Goal: Feedback & Contribution: Contribute content

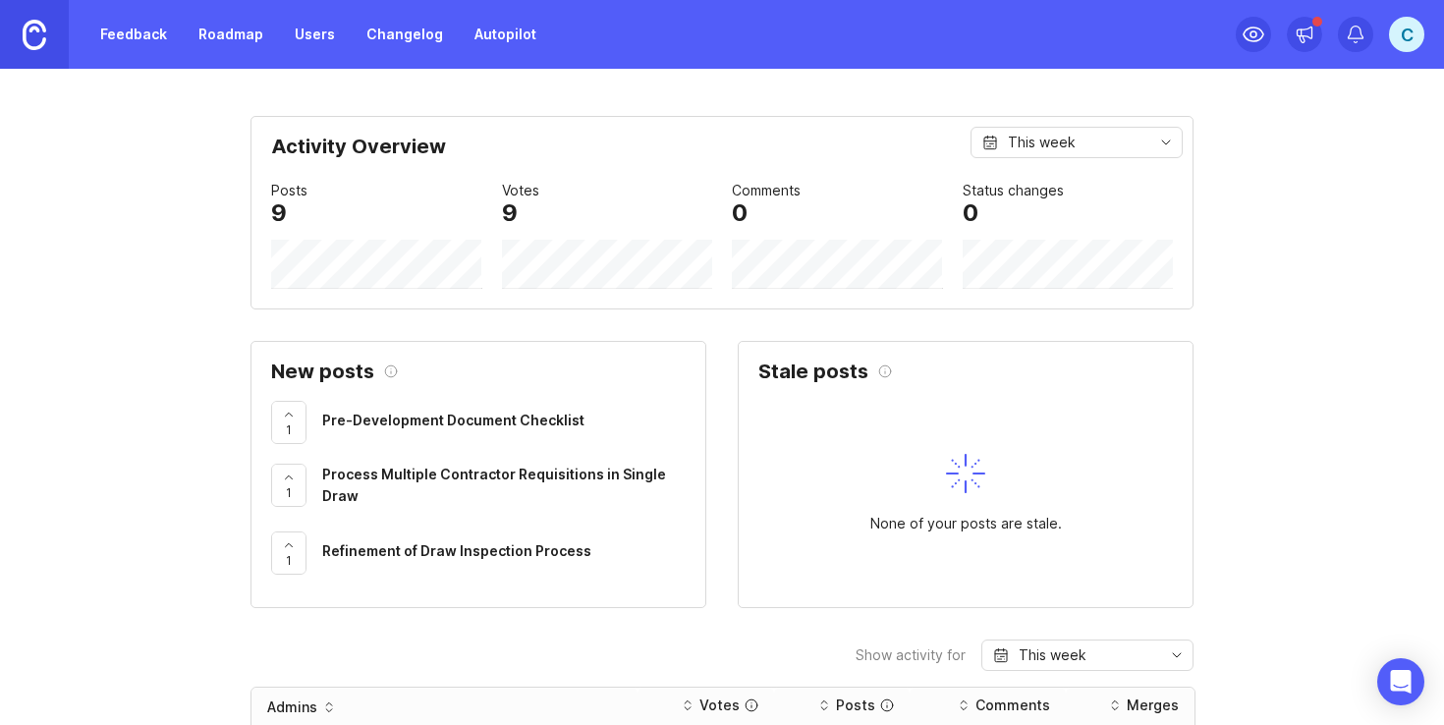
click at [1412, 33] on div "C" at bounding box center [1406, 34] width 35 height 35
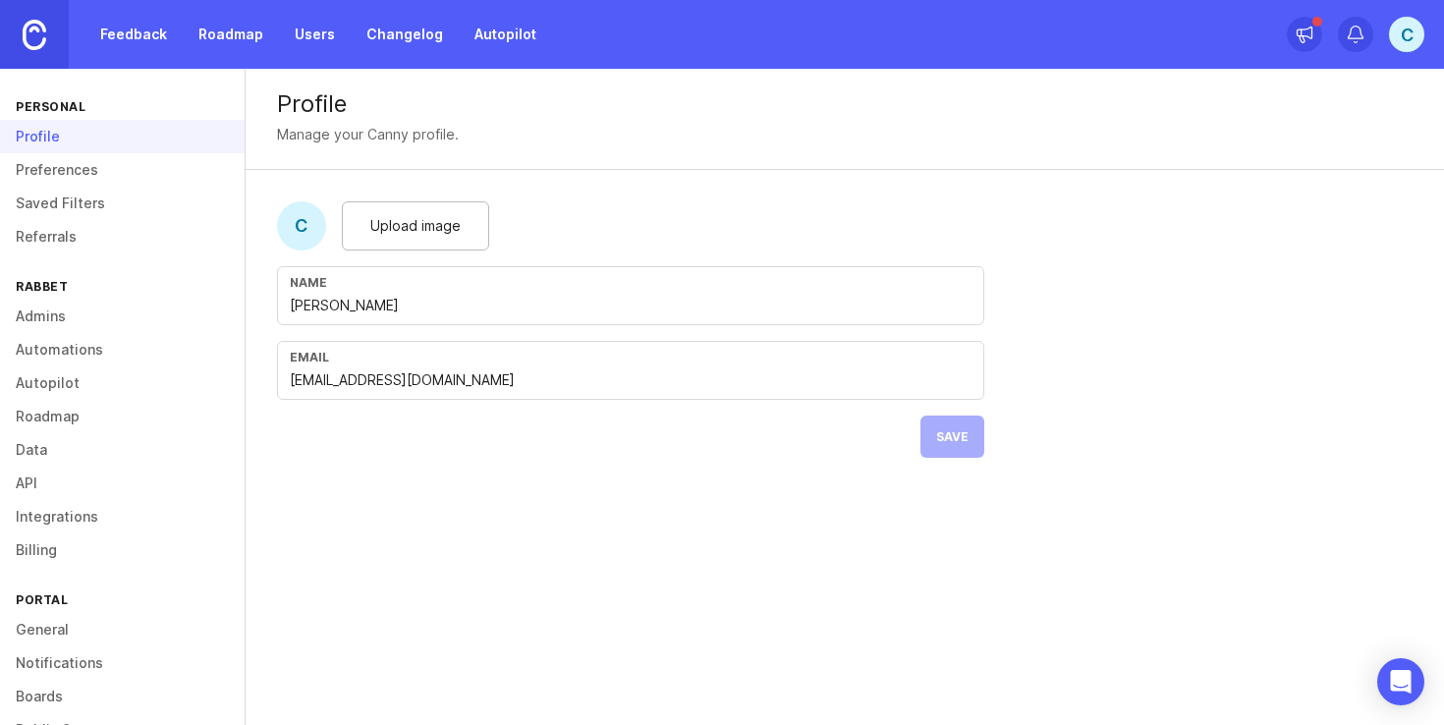
click at [82, 162] on link "Preferences" at bounding box center [122, 169] width 245 height 33
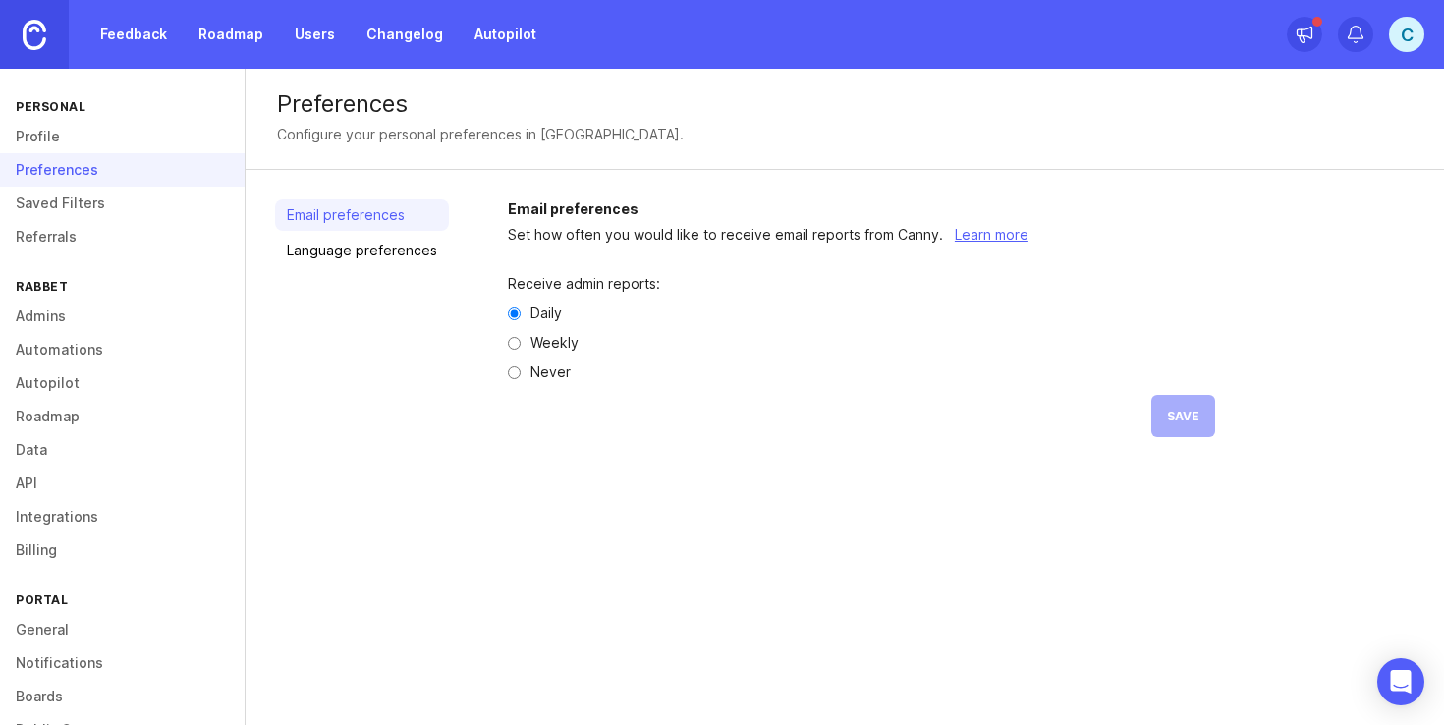
click at [32, 30] on img at bounding box center [35, 35] width 24 height 30
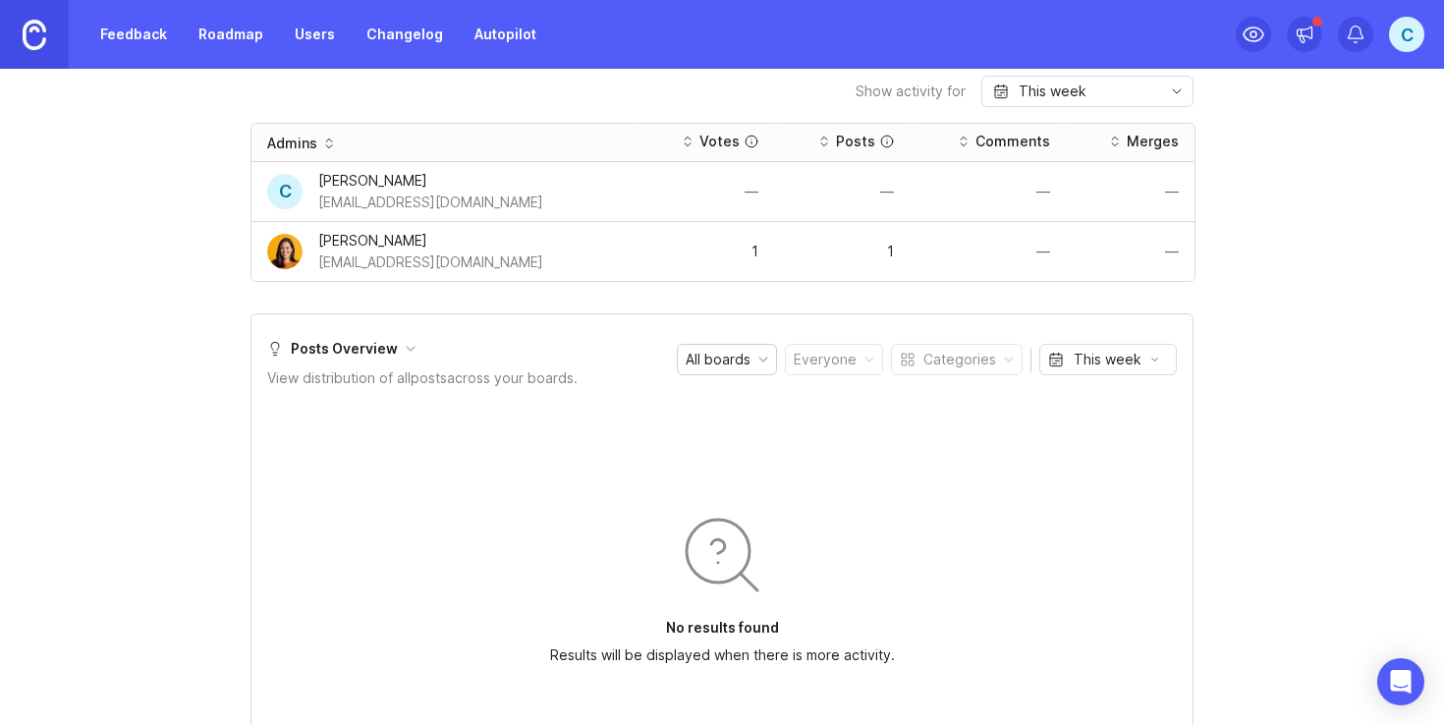
scroll to position [413, 0]
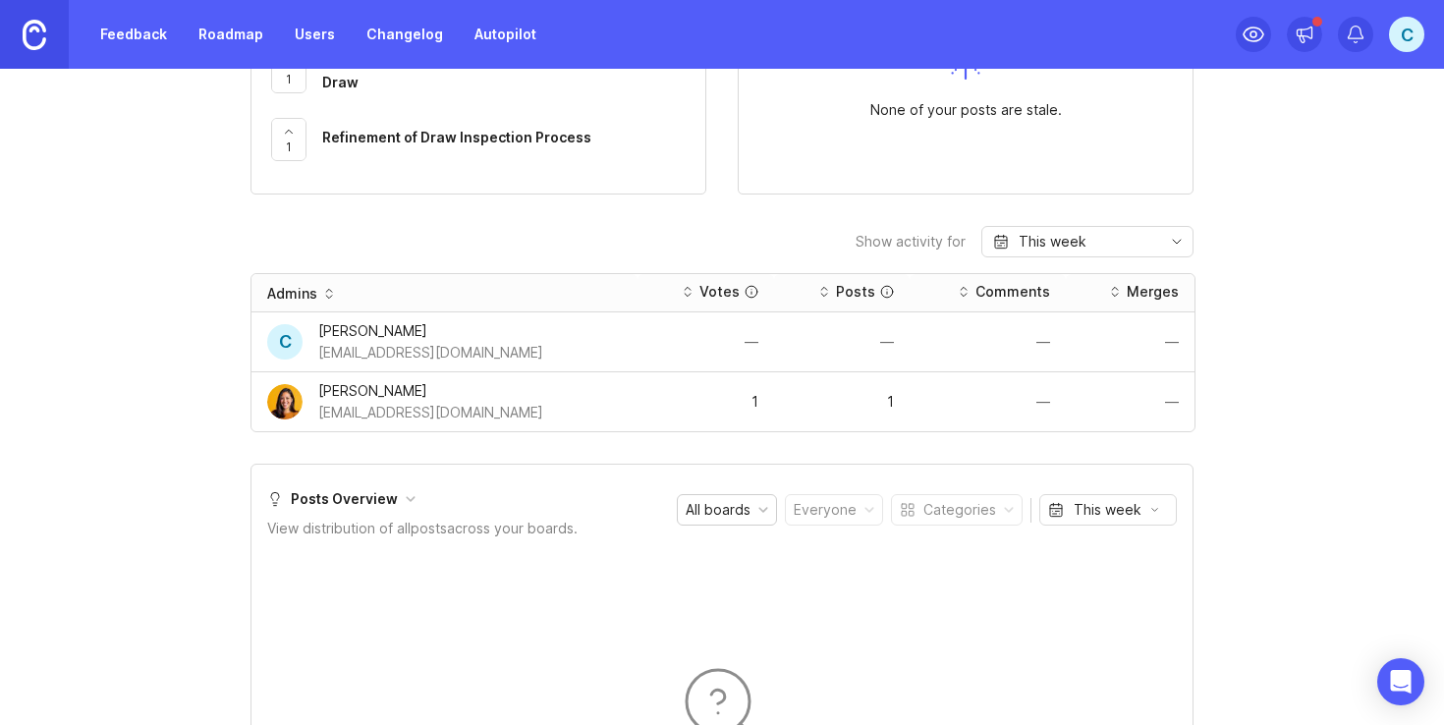
click at [1406, 36] on div "C" at bounding box center [1406, 34] width 35 height 35
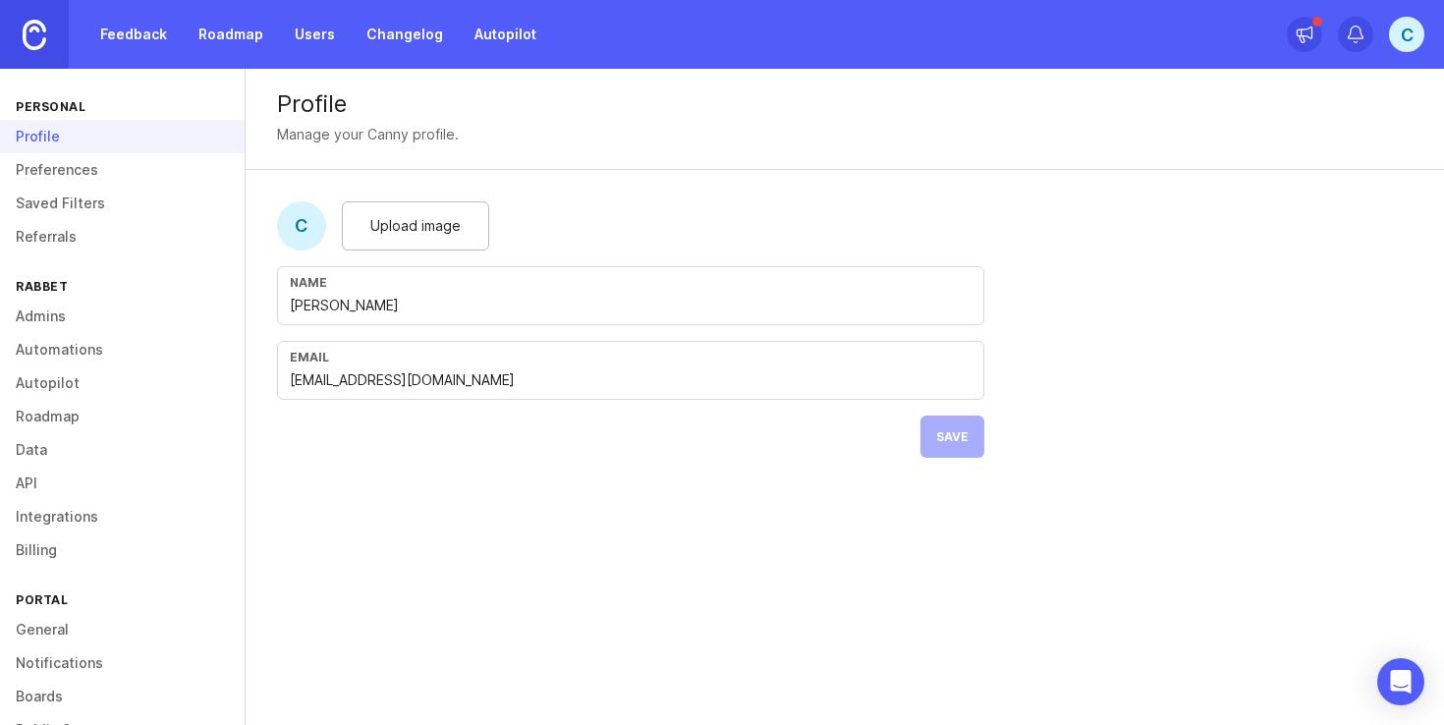
click at [413, 227] on span "Upload image" at bounding box center [415, 226] width 90 height 22
click at [452, 226] on span "Upload image" at bounding box center [415, 226] width 90 height 22
click at [961, 425] on button "Save" at bounding box center [952, 436] width 64 height 42
click at [31, 31] on img at bounding box center [35, 35] width 24 height 30
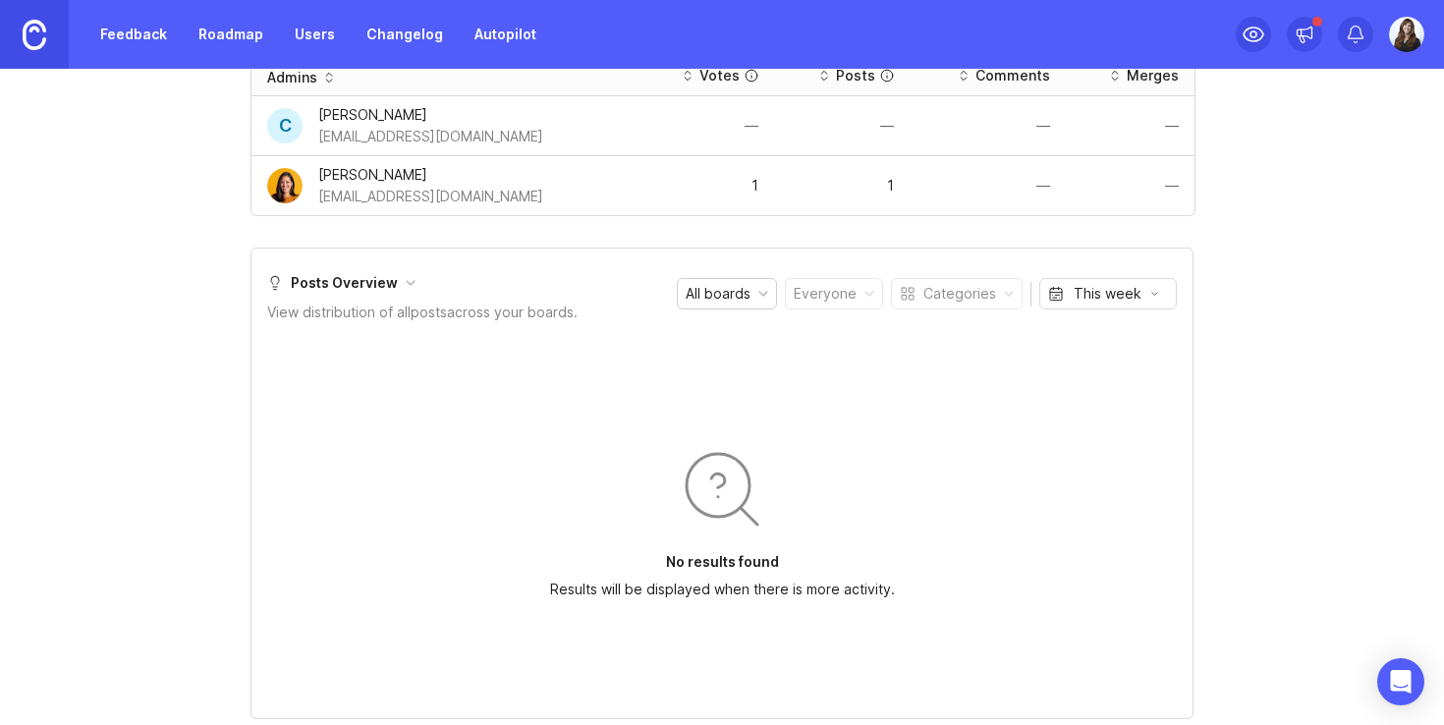
scroll to position [521, 0]
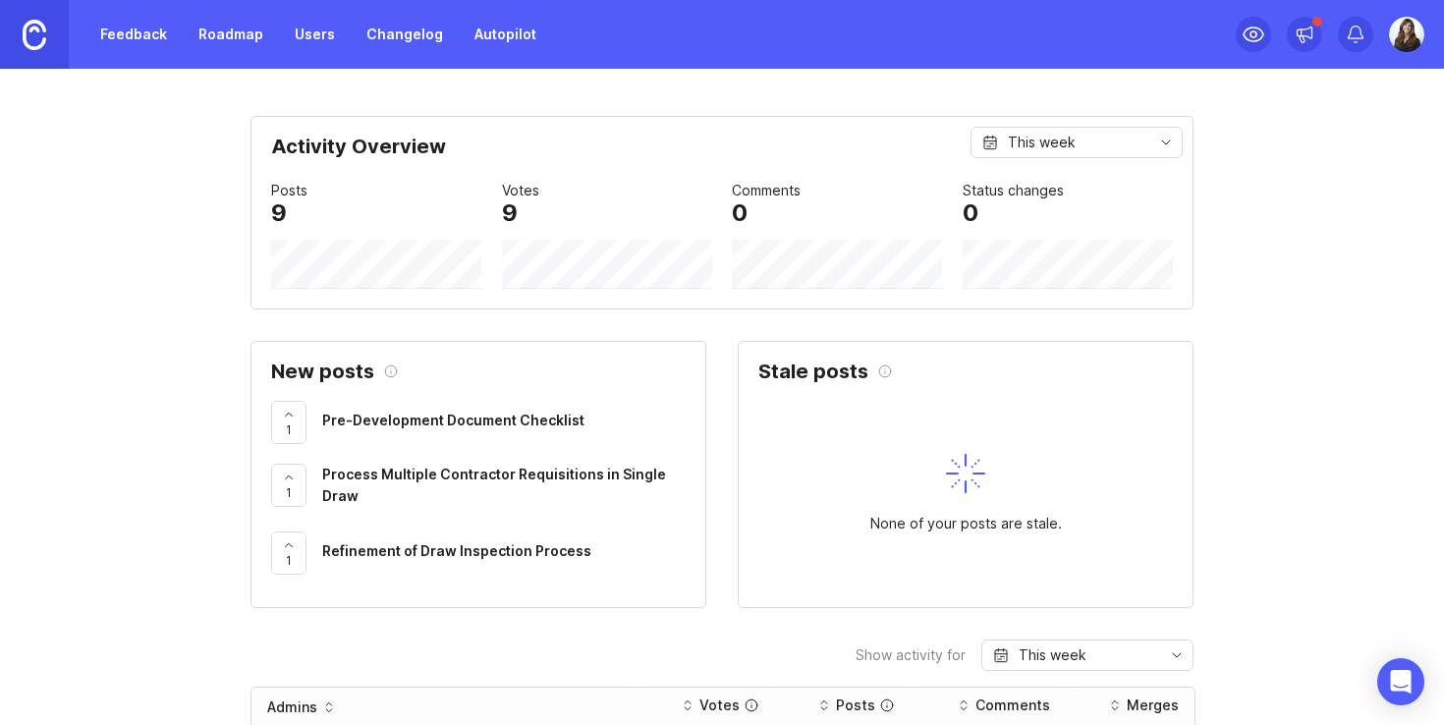
click at [128, 30] on link "Feedback" at bounding box center [133, 34] width 90 height 35
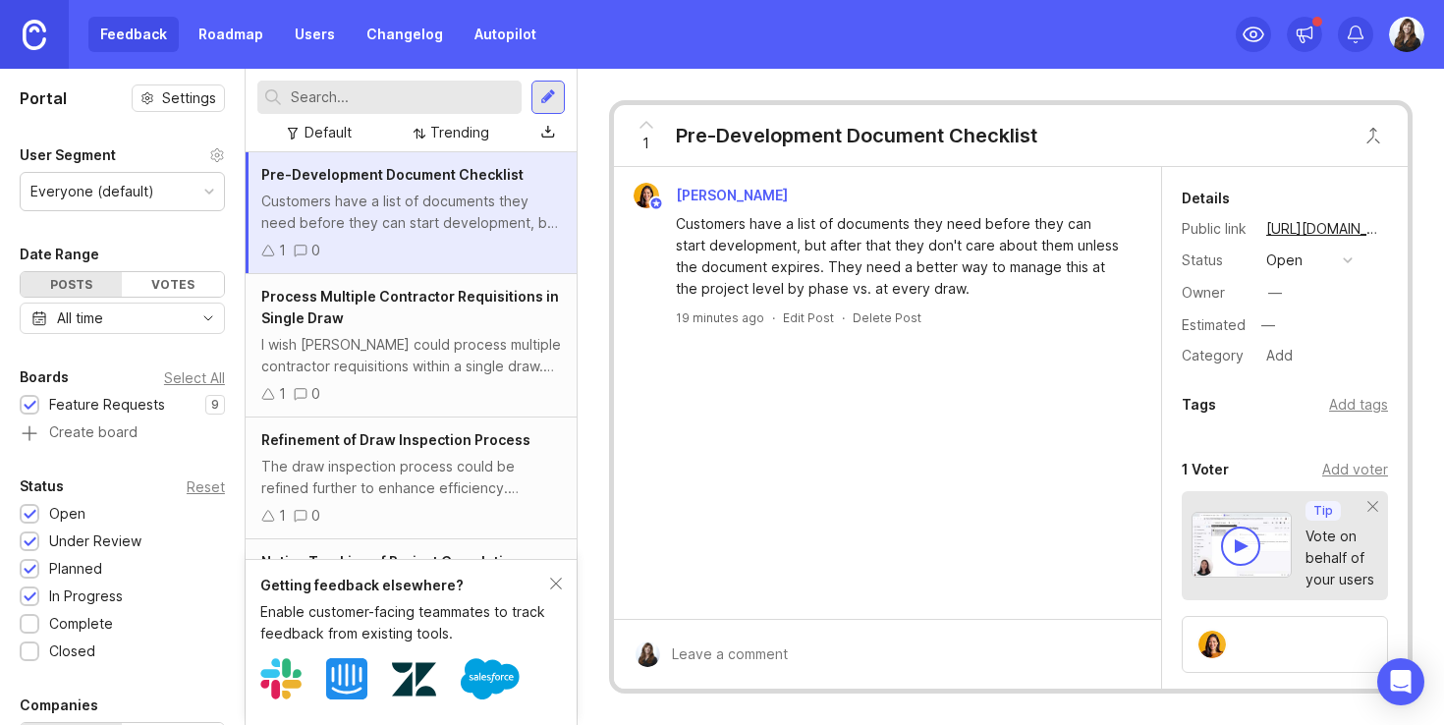
click at [549, 89] on div at bounding box center [548, 97] width 16 height 18
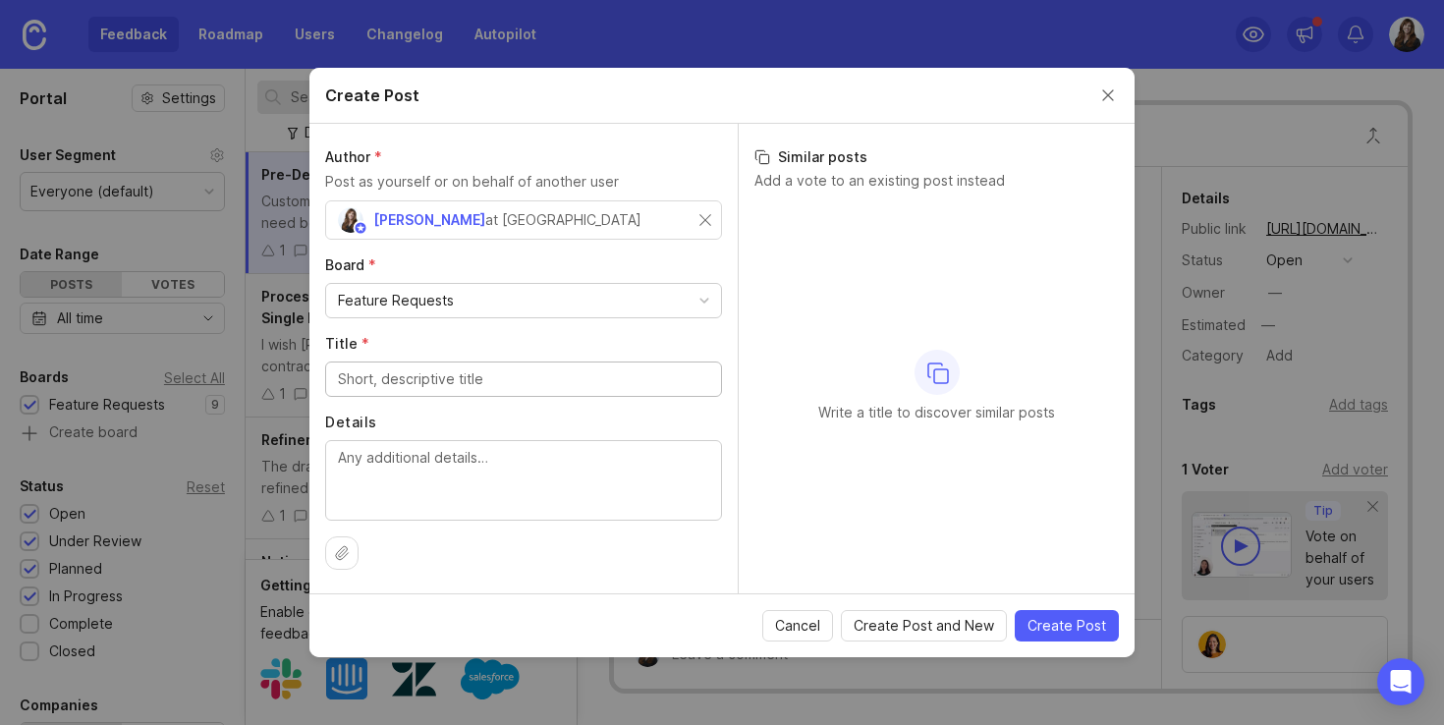
click at [687, 296] on div "Feature Requests" at bounding box center [523, 300] width 395 height 33
click at [431, 381] on input "Title *" at bounding box center [523, 379] width 371 height 22
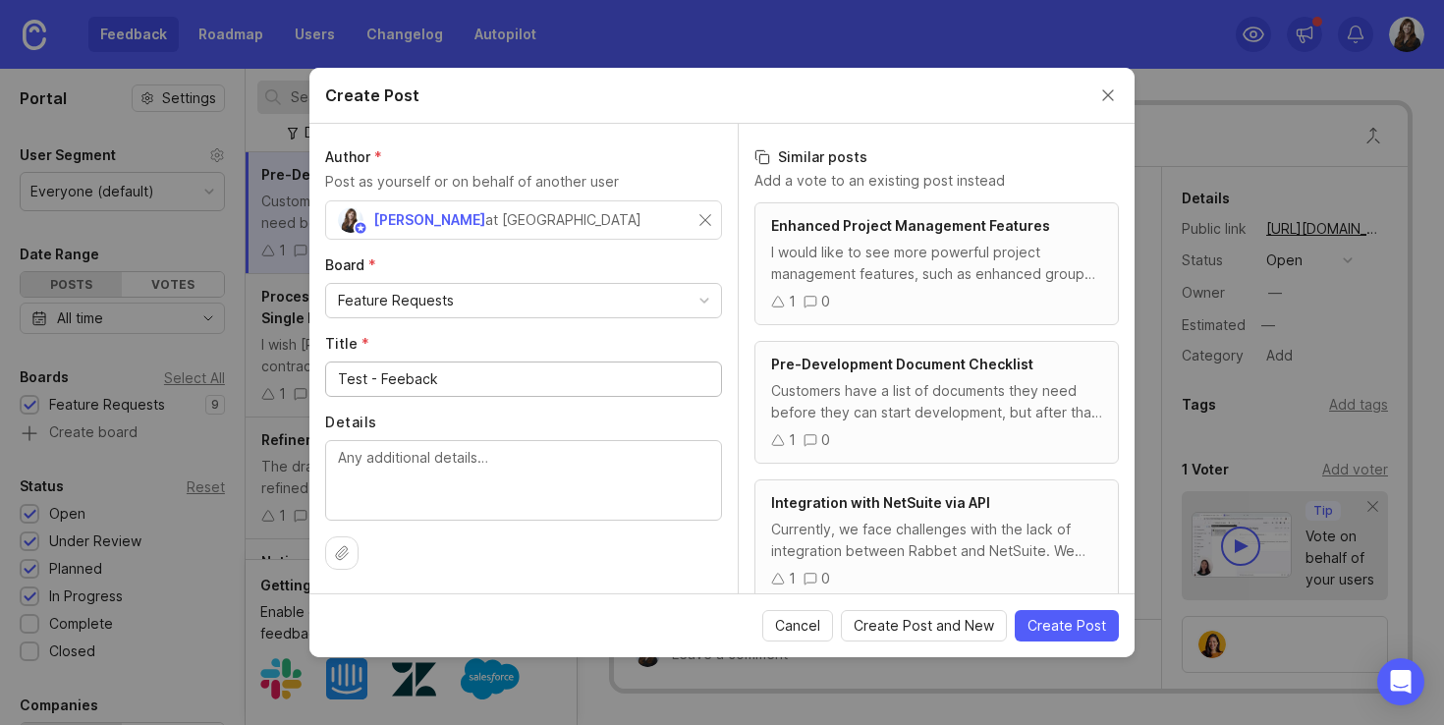
click at [402, 379] on input "Test - Feeback" at bounding box center [523, 379] width 371 height 22
type input "Test - Feedback"
click at [333, 454] on div at bounding box center [523, 480] width 397 height 81
click at [338, 457] on textarea "Details" at bounding box center [523, 479] width 371 height 65
paste textarea "CUSTOMER FEEDBACK SUBMISSION FORM Submitter By: Customer Name(s)*: Customer Typ…"
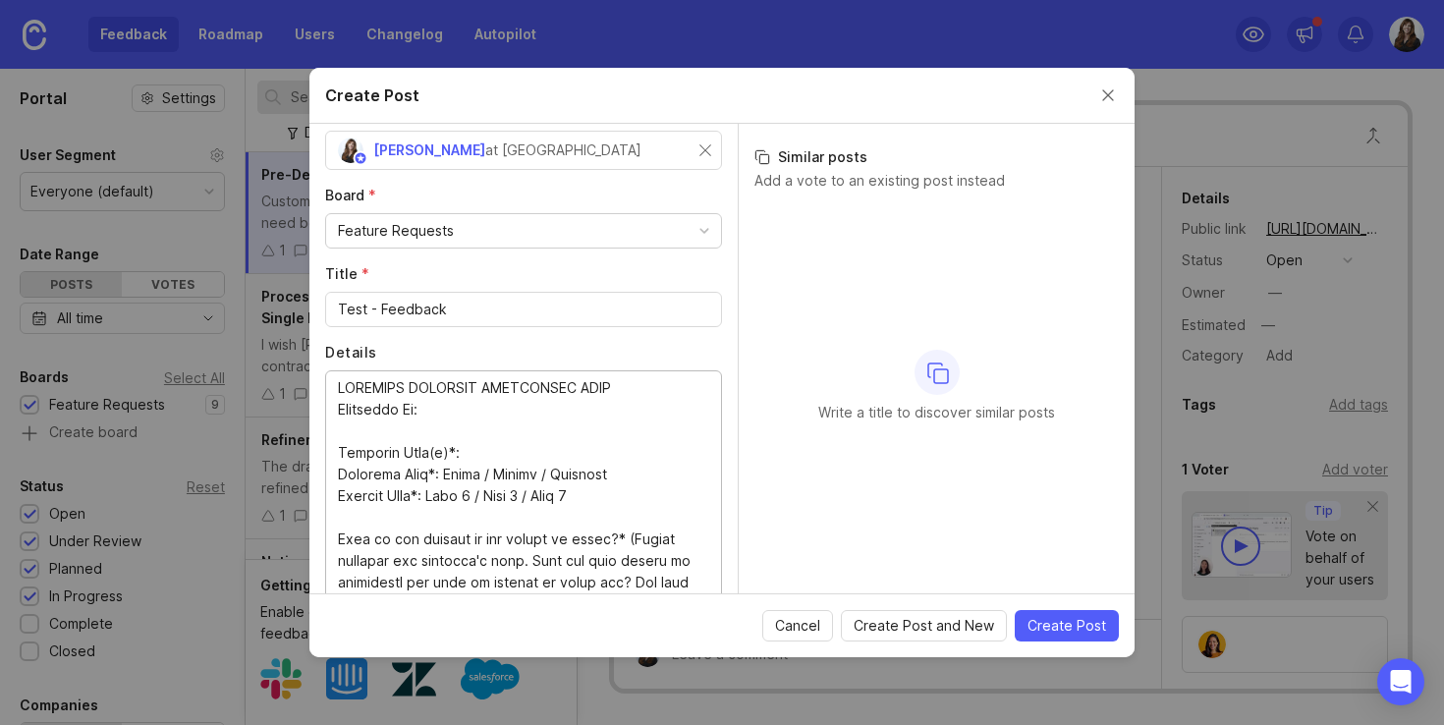
drag, startPoint x: 339, startPoint y: 386, endPoint x: 498, endPoint y: 441, distance: 168.3
click at [498, 441] on textarea "Details" at bounding box center [523, 485] width 371 height 216
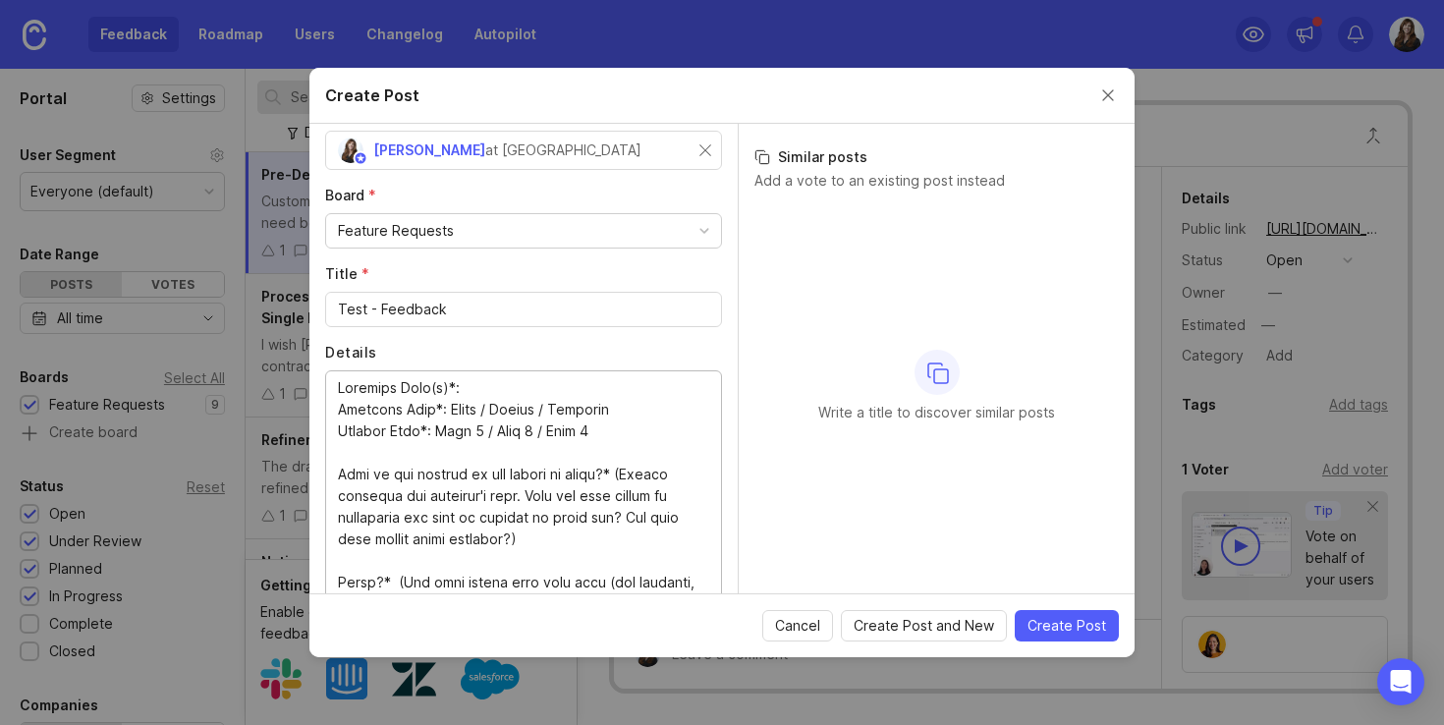
drag, startPoint x: 631, startPoint y: 482, endPoint x: 634, endPoint y: 541, distance: 59.1
click at [634, 541] on textarea "Details" at bounding box center [523, 485] width 371 height 216
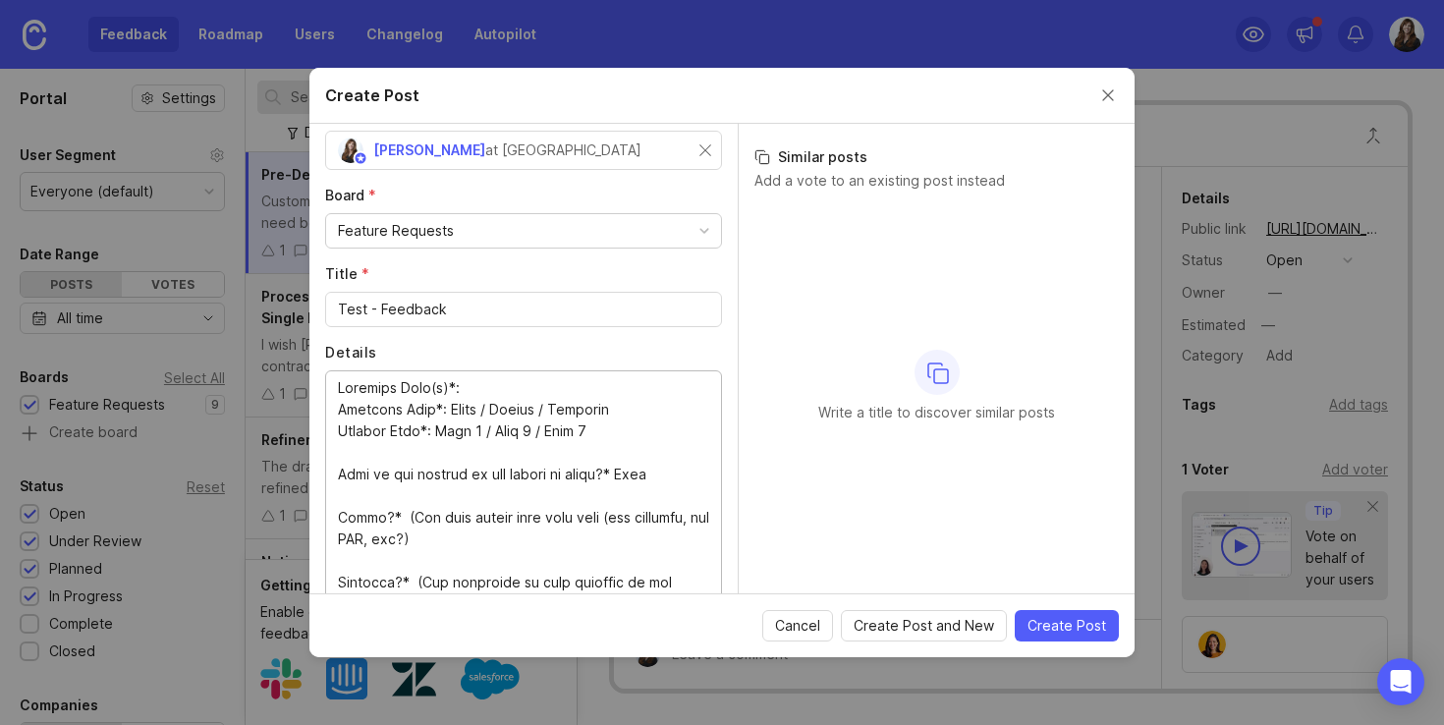
click at [485, 388] on textarea "Details" at bounding box center [523, 485] width 371 height 216
drag, startPoint x: 499, startPoint y: 411, endPoint x: 631, endPoint y: 416, distance: 132.7
click at [631, 416] on textarea "Details" at bounding box center [523, 485] width 371 height 216
drag, startPoint x: 474, startPoint y: 434, endPoint x: 601, endPoint y: 441, distance: 126.9
click at [601, 441] on textarea "Details" at bounding box center [523, 485] width 371 height 216
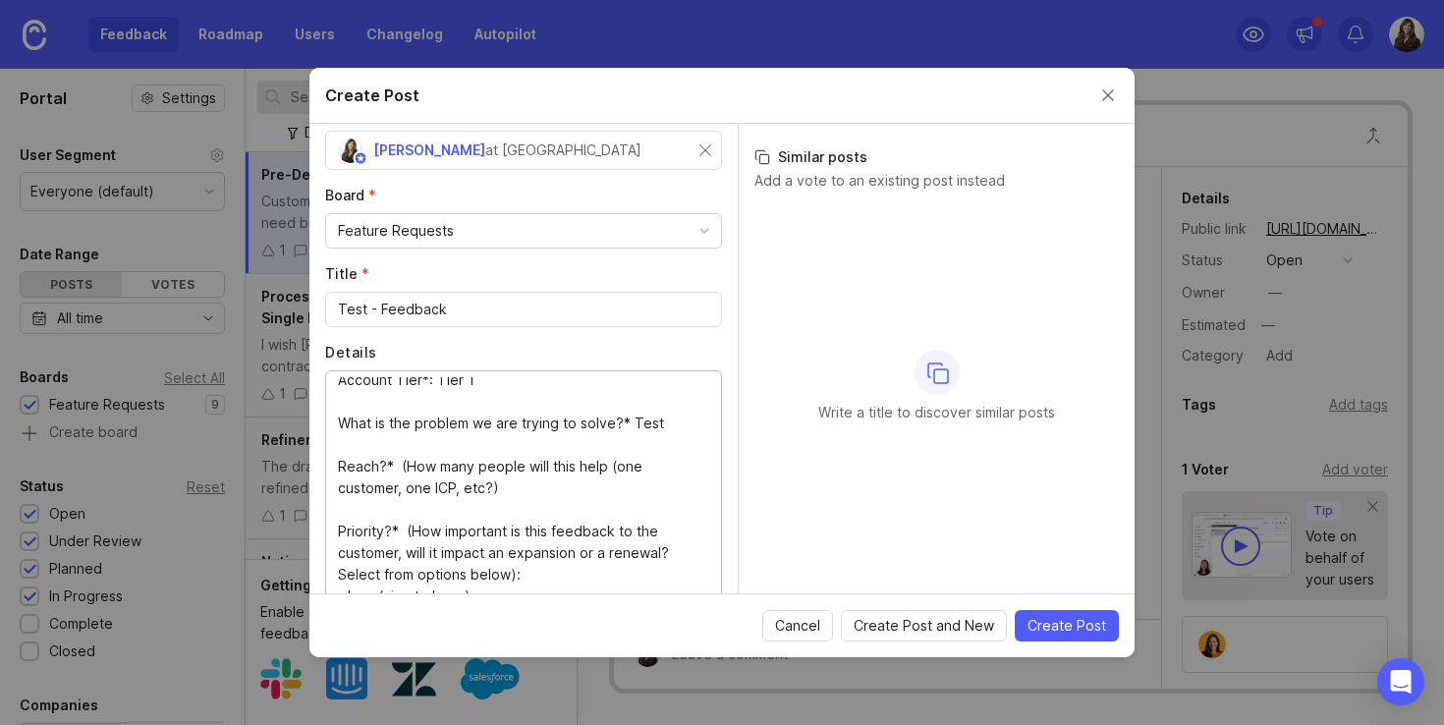
scroll to position [56, 0]
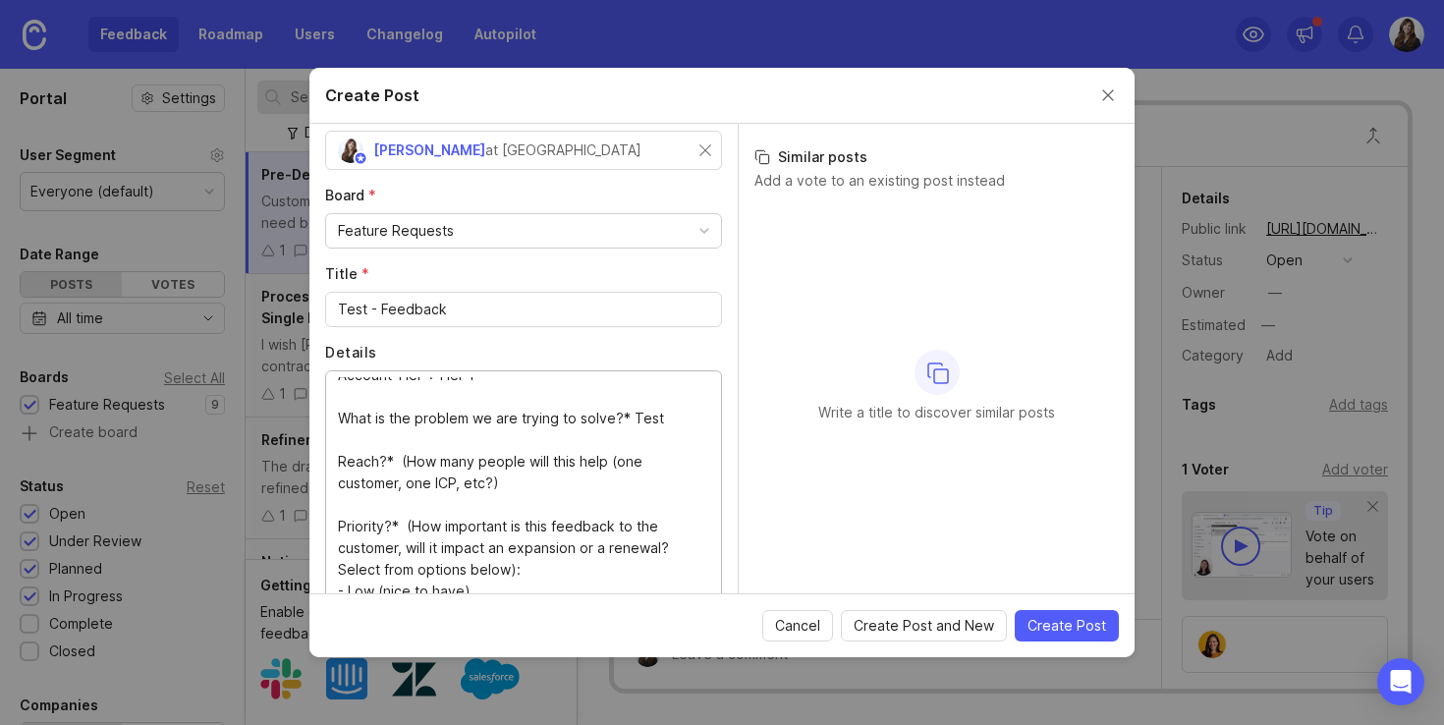
drag, startPoint x: 398, startPoint y: 462, endPoint x: 443, endPoint y: 486, distance: 51.4
click at [443, 486] on textarea "Customer Name(s)*: Test Customer Type*: Owner Account Tier*: Tier 1 What is the…" at bounding box center [523, 485] width 371 height 216
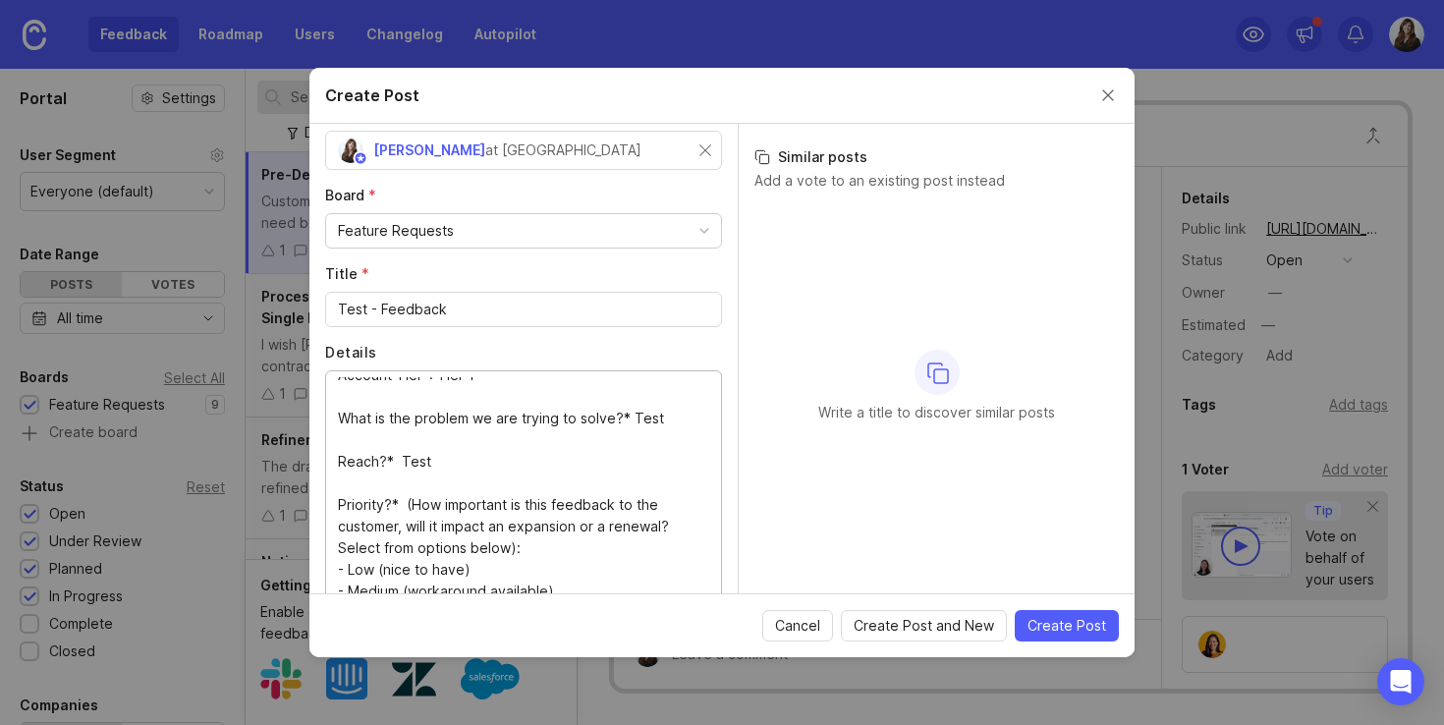
drag, startPoint x: 406, startPoint y: 503, endPoint x: 519, endPoint y: 542, distance: 119.6
click at [519, 542] on textarea "Customer Name(s)*: Test Customer Type*: Owner Account Tier*: Tier 1 What is the…" at bounding box center [523, 485] width 371 height 216
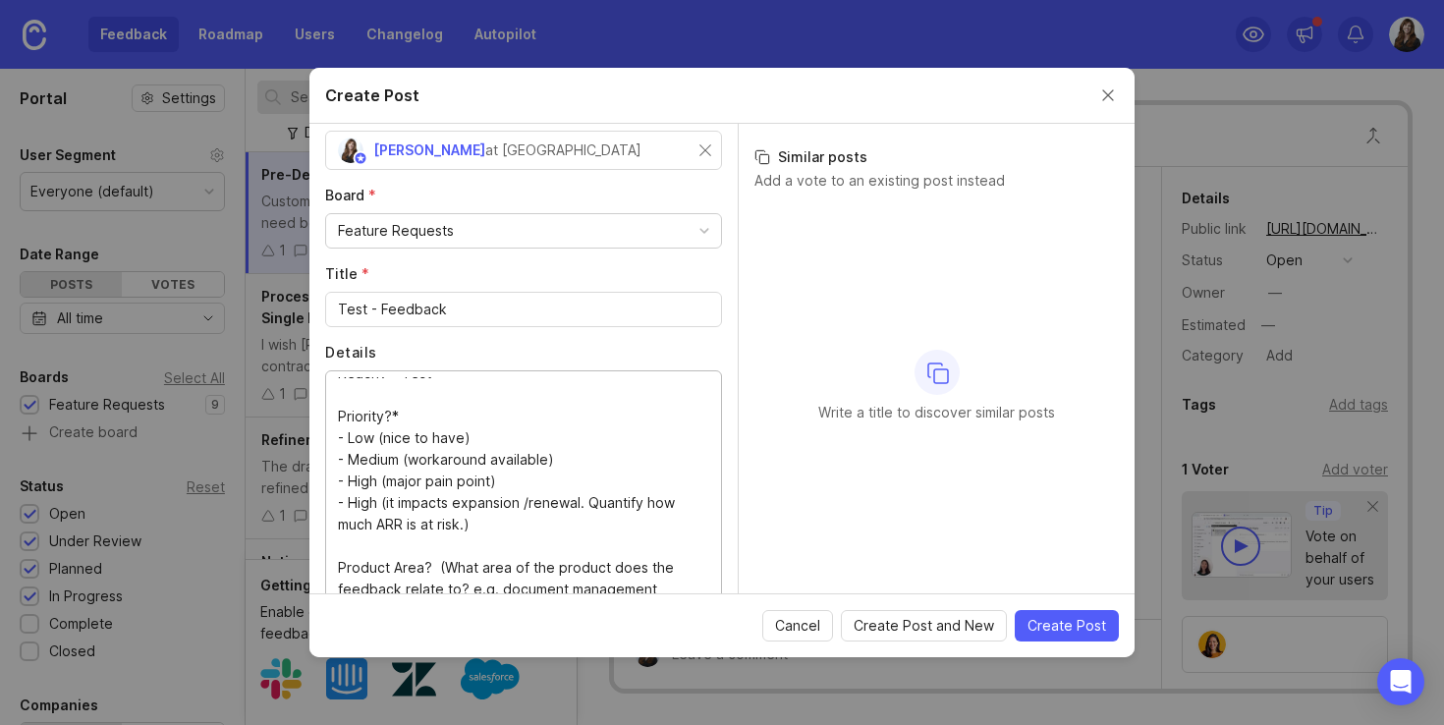
scroll to position [141, 0]
drag, startPoint x: 337, startPoint y: 441, endPoint x: 609, endPoint y: 471, distance: 273.7
click at [609, 471] on div "Customer Name(s)*: Test Customer Type*: Owner Account Tier*: Tier 1 What is the…" at bounding box center [523, 486] width 397 height 232
drag, startPoint x: 342, startPoint y: 443, endPoint x: 561, endPoint y: 463, distance: 219.9
click at [561, 463] on textarea "Customer Name(s)*: Test Customer Type*: Owner Account Tier*: Tier 1 What is the…" at bounding box center [523, 485] width 371 height 216
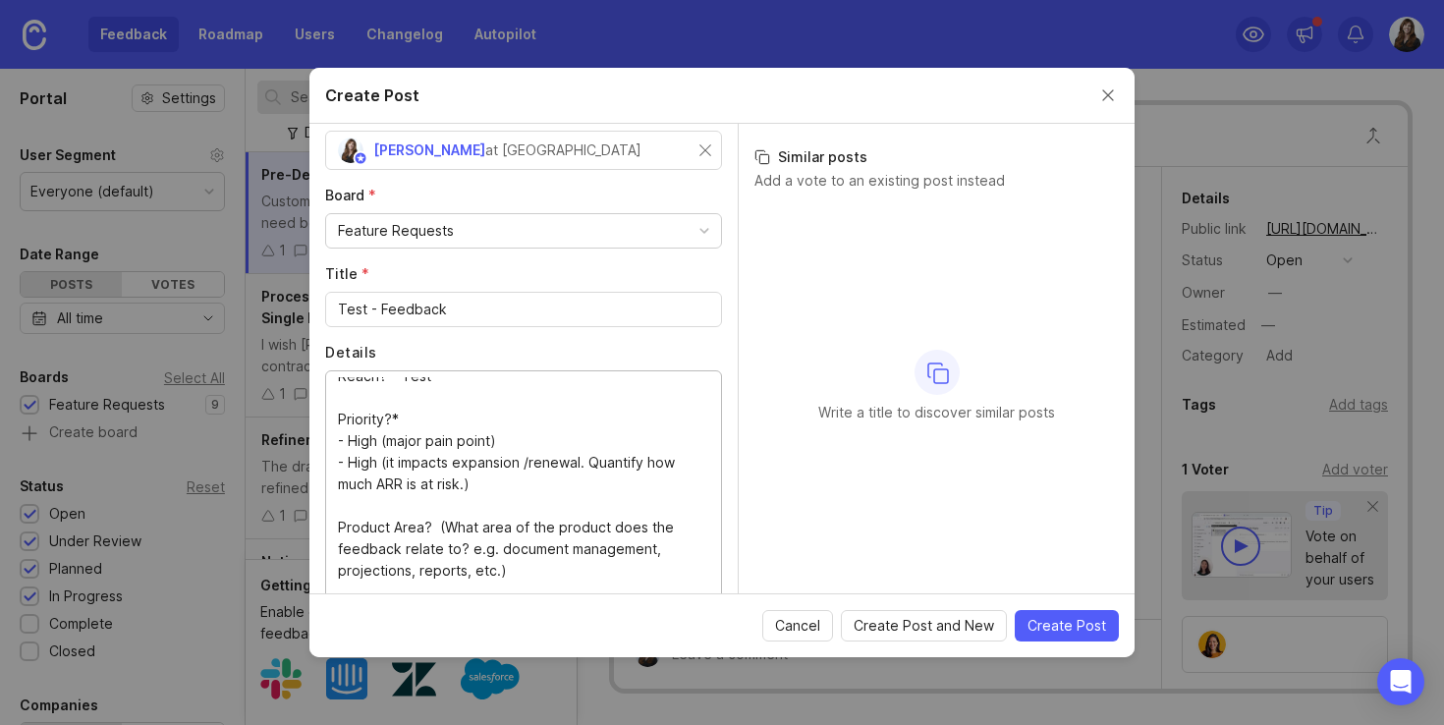
drag, startPoint x: 483, startPoint y: 484, endPoint x: 328, endPoint y: 466, distance: 156.3
click at [328, 466] on div "Customer Name(s)*: Test Customer Type*: Owner Account Tier*: Tier 1 What is the…" at bounding box center [523, 486] width 397 height 232
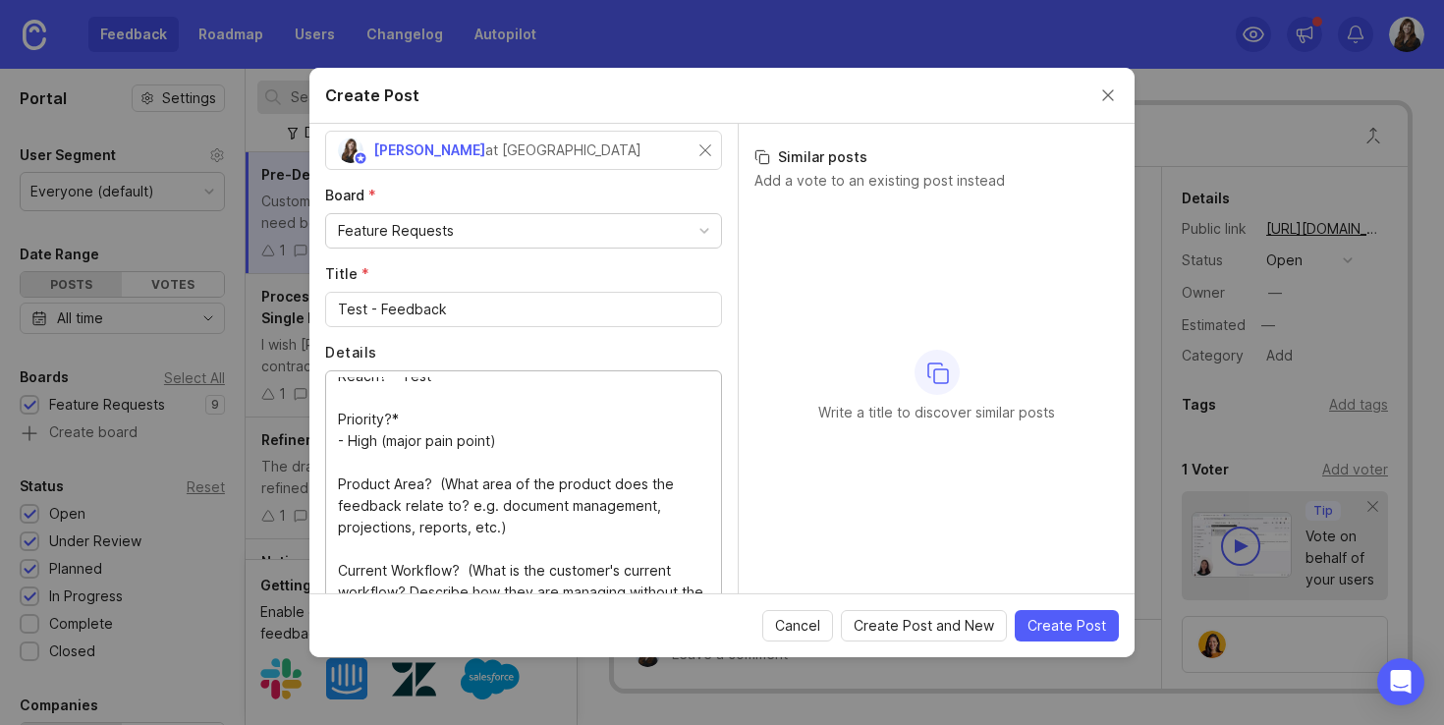
drag, startPoint x: 437, startPoint y: 483, endPoint x: 528, endPoint y: 522, distance: 99.4
click at [528, 522] on textarea "Customer Name(s)*: Test Customer Type*: Owner Account Tier*: Tier 1 What is the…" at bounding box center [523, 485] width 371 height 216
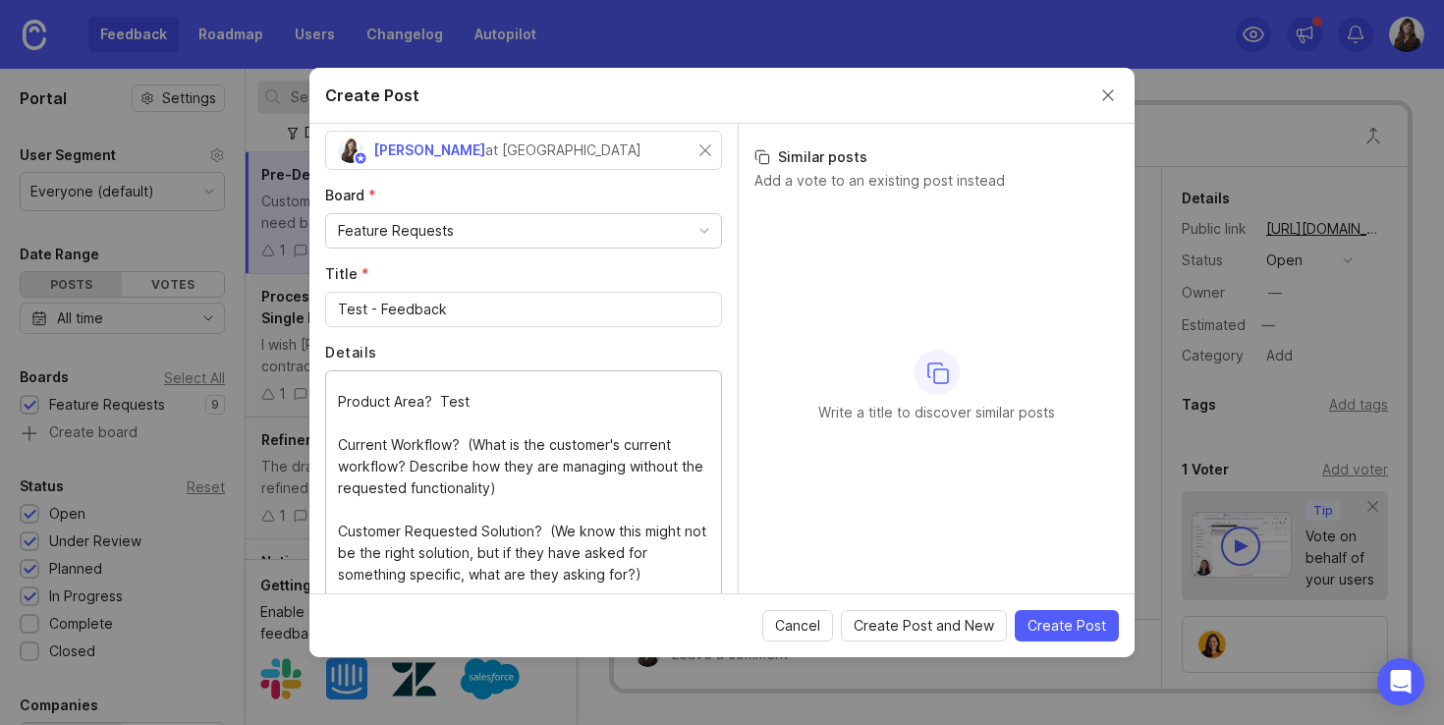
scroll to position [258, 0]
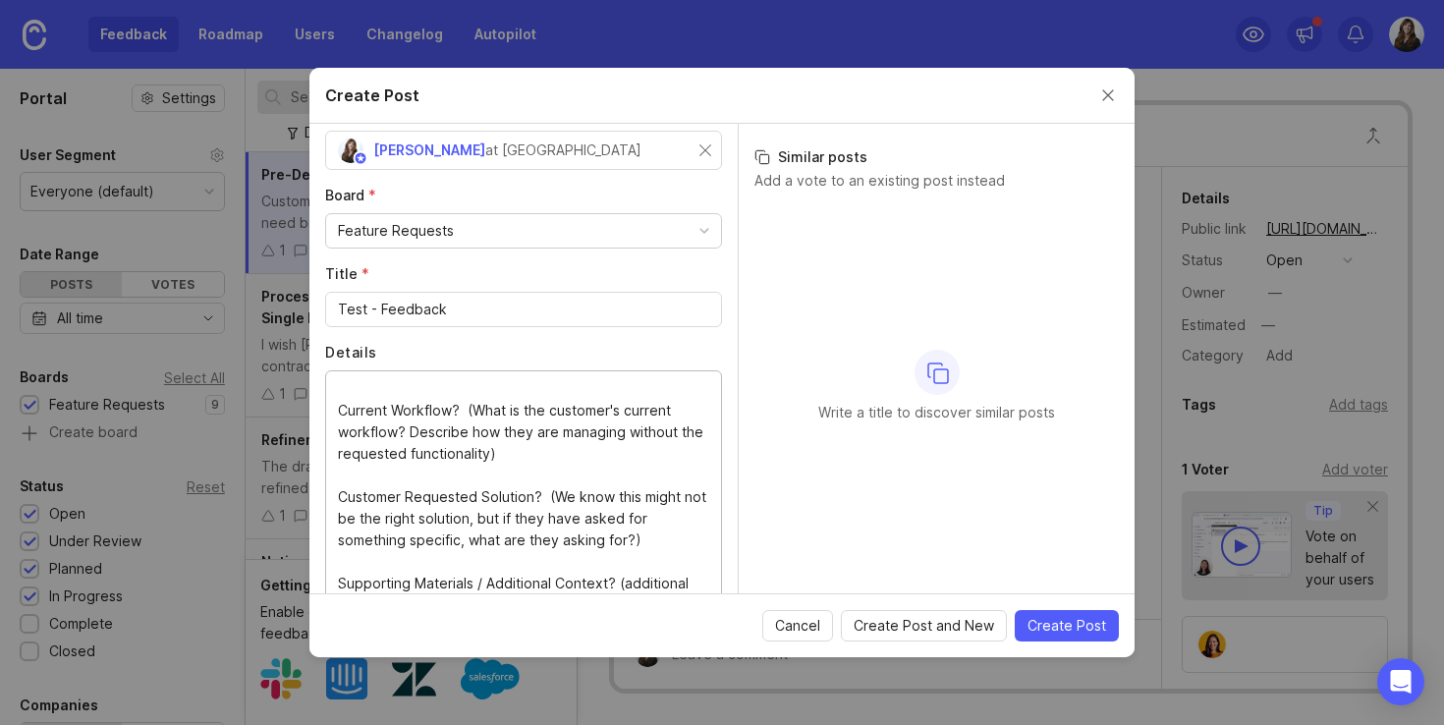
drag, startPoint x: 466, startPoint y: 412, endPoint x: 506, endPoint y: 445, distance: 52.3
click at [506, 445] on textarea "Customer Name(s)*: Test Customer Type*: Owner Account Tier*: Tier 1 What is the…" at bounding box center [523, 485] width 371 height 216
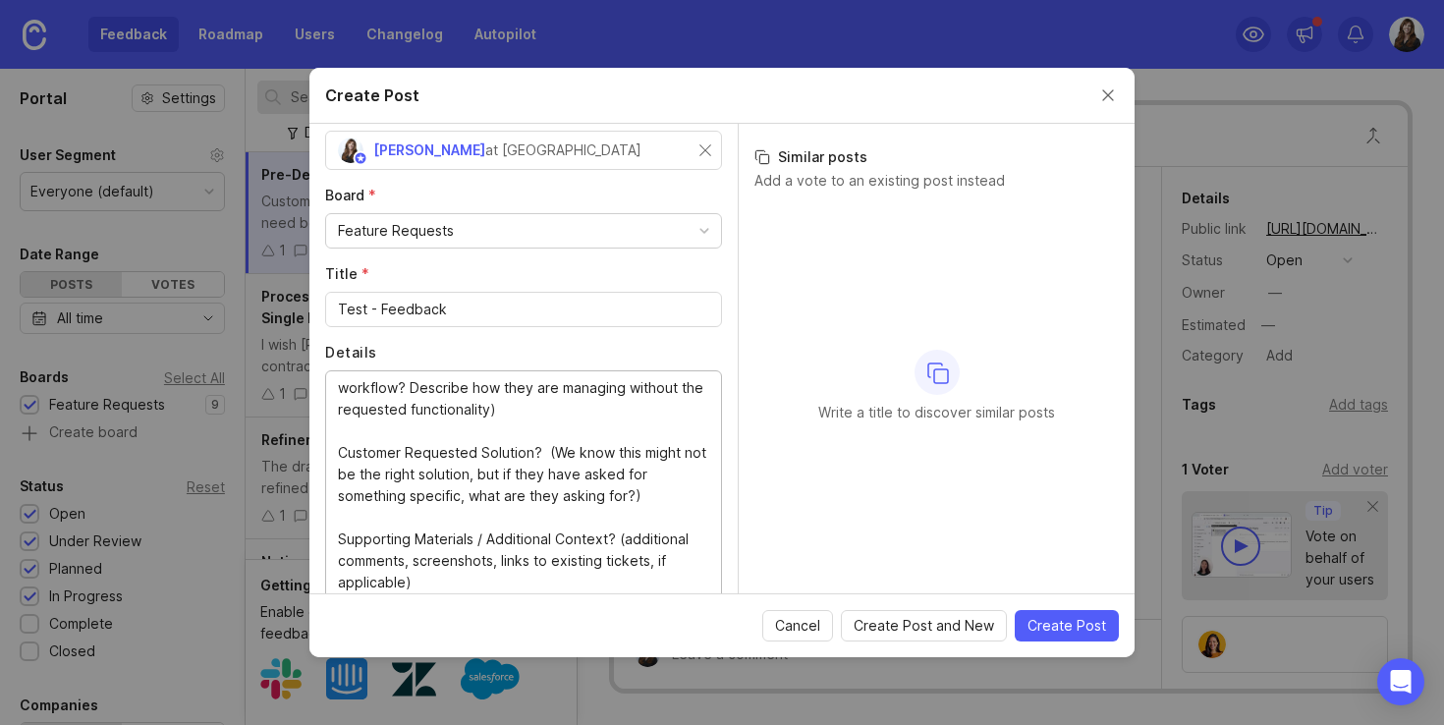
scroll to position [151, 0]
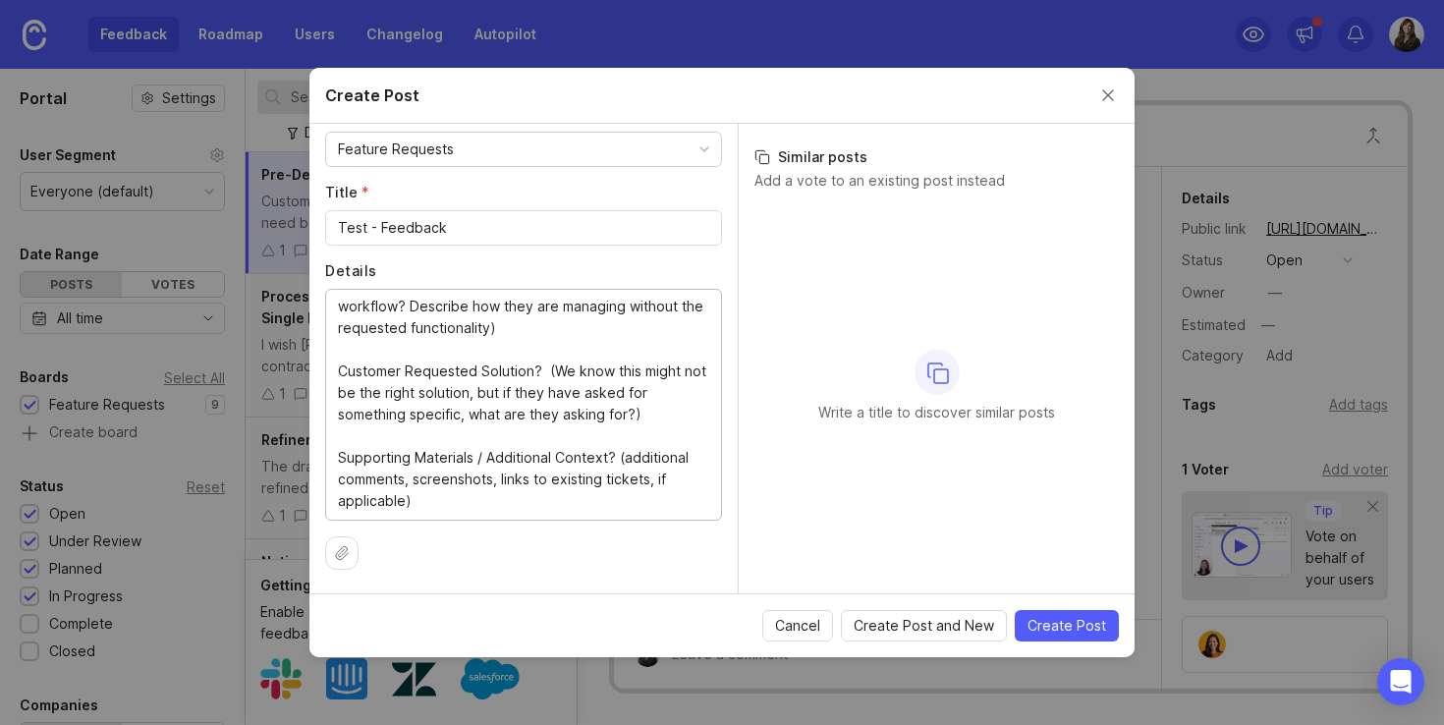
drag, startPoint x: 338, startPoint y: 398, endPoint x: 604, endPoint y: 614, distance: 342.8
click at [604, 614] on form "Create Post Author * Post as yourself or on behalf of another user [PERSON_NAME…" at bounding box center [721, 362] width 825 height 589
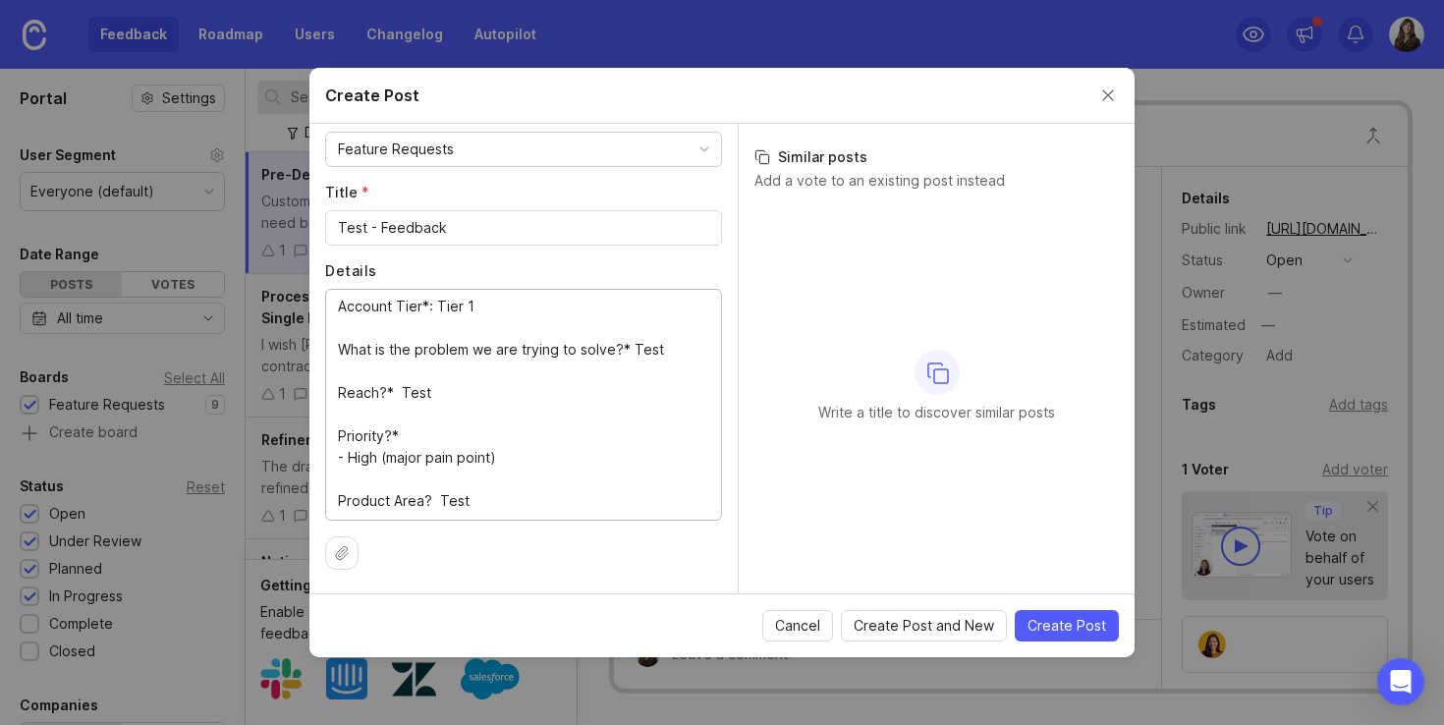
scroll to position [0, 0]
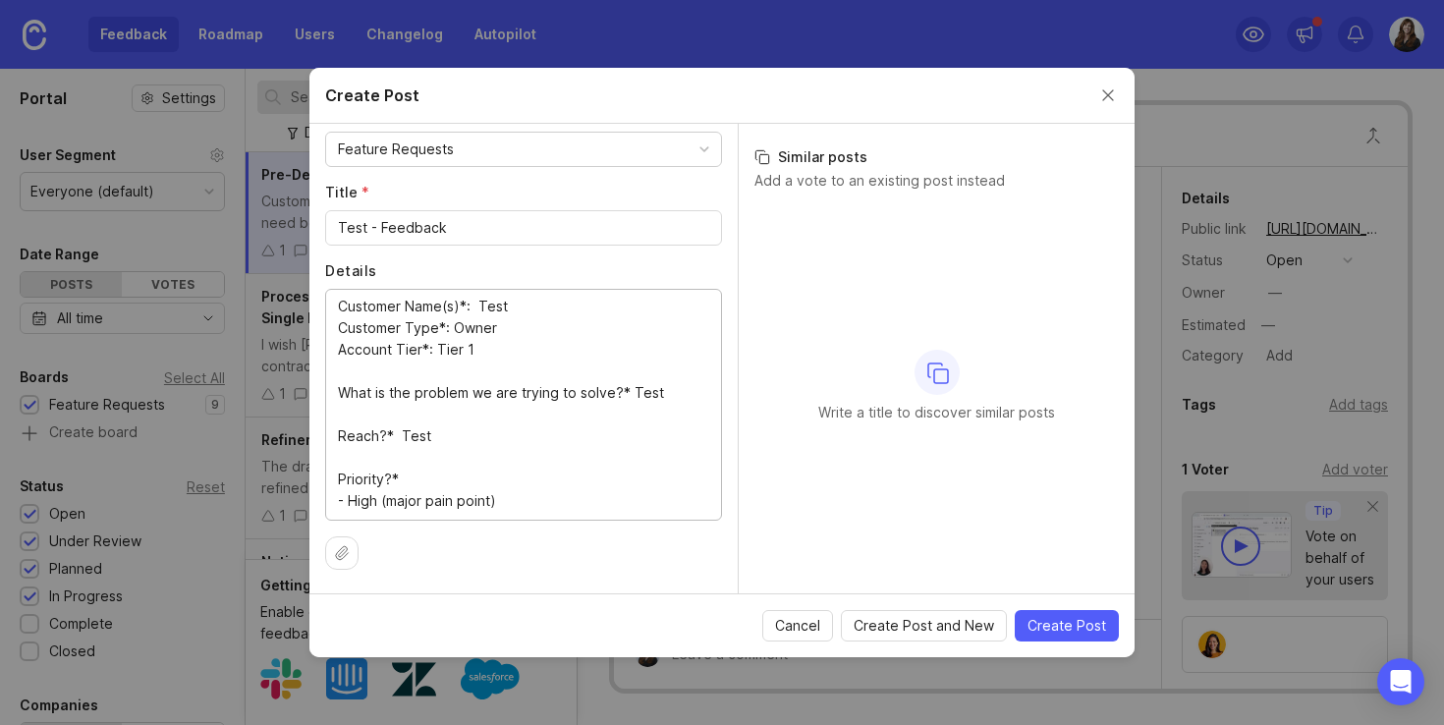
type textarea "Customer Name(s)*: Test Customer Type*: Owner Account Tier*: Tier 1 What is the…"
click at [1048, 620] on span "Create Post" at bounding box center [1066, 626] width 79 height 20
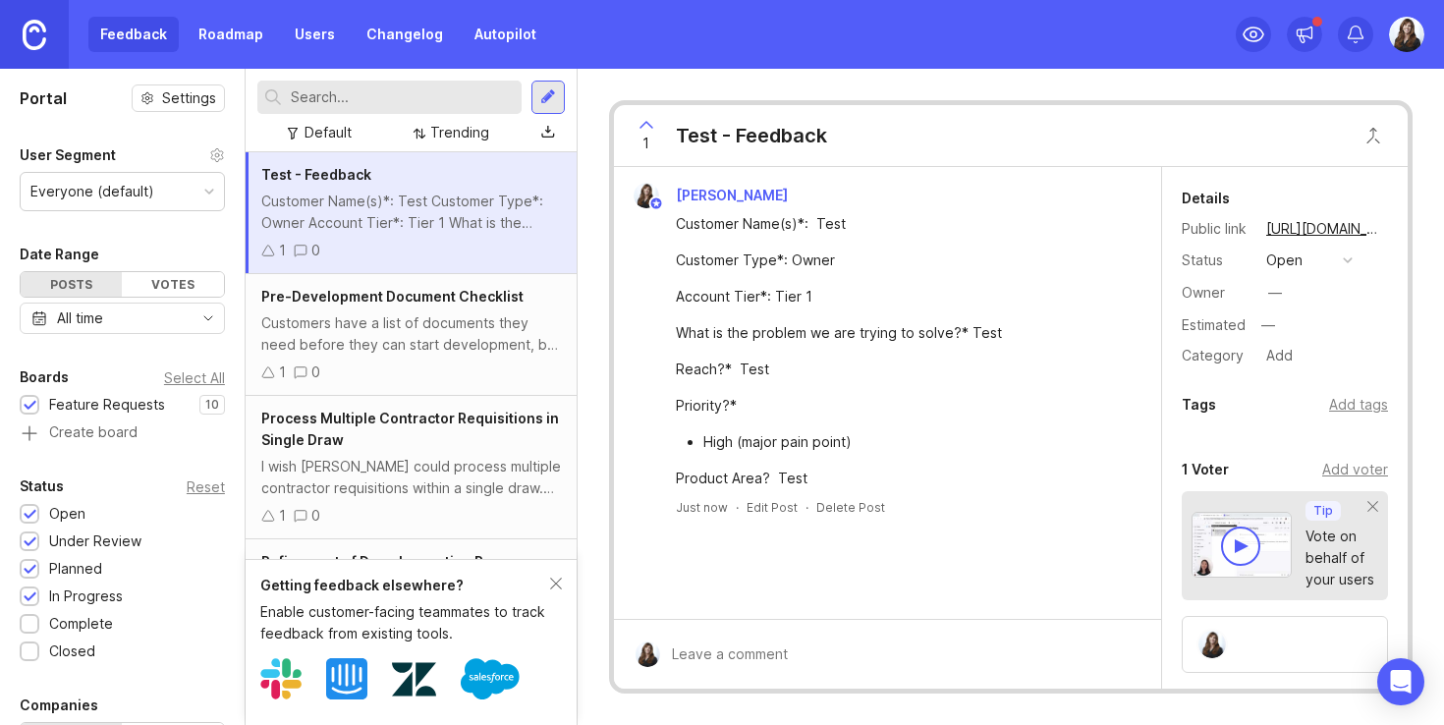
click at [391, 321] on div "Customers have a list of documents they need before they can start development,…" at bounding box center [411, 333] width 300 height 43
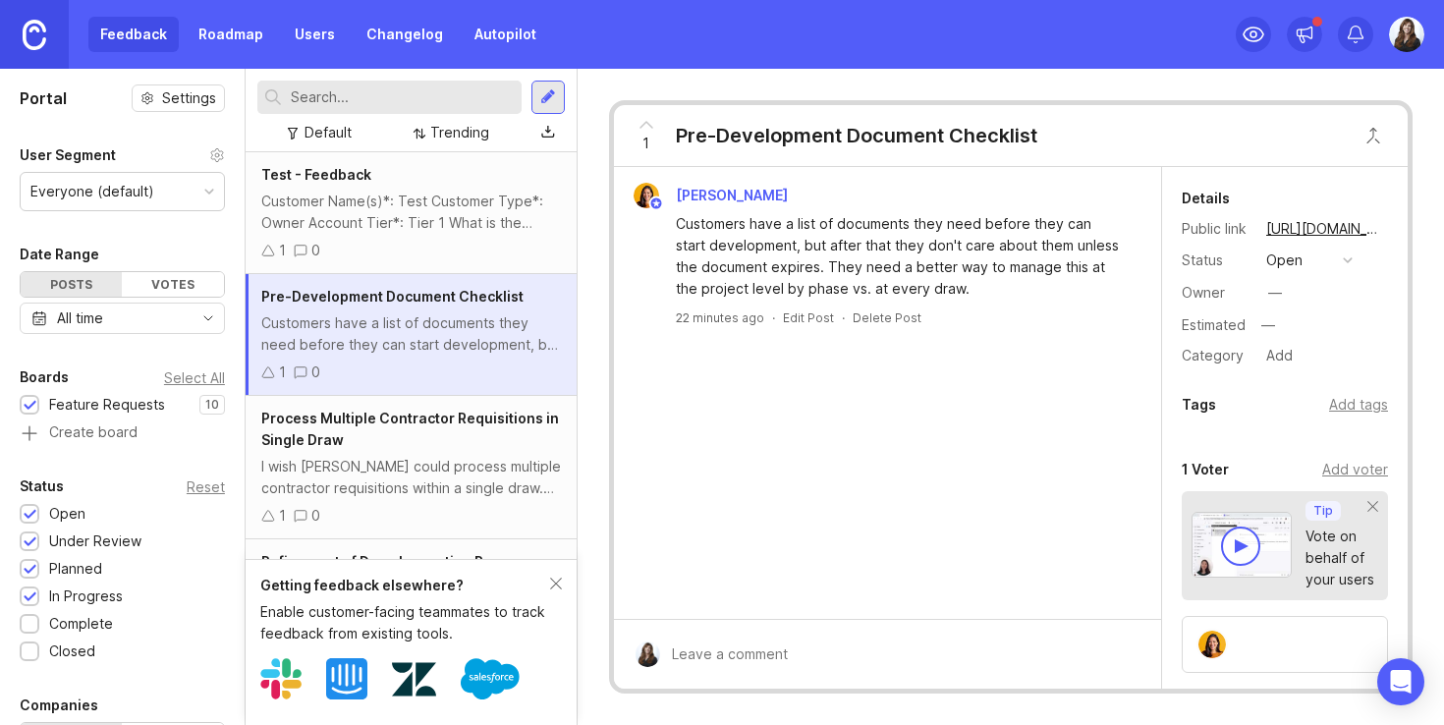
click at [1354, 466] on div "Add voter" at bounding box center [1355, 470] width 66 height 22
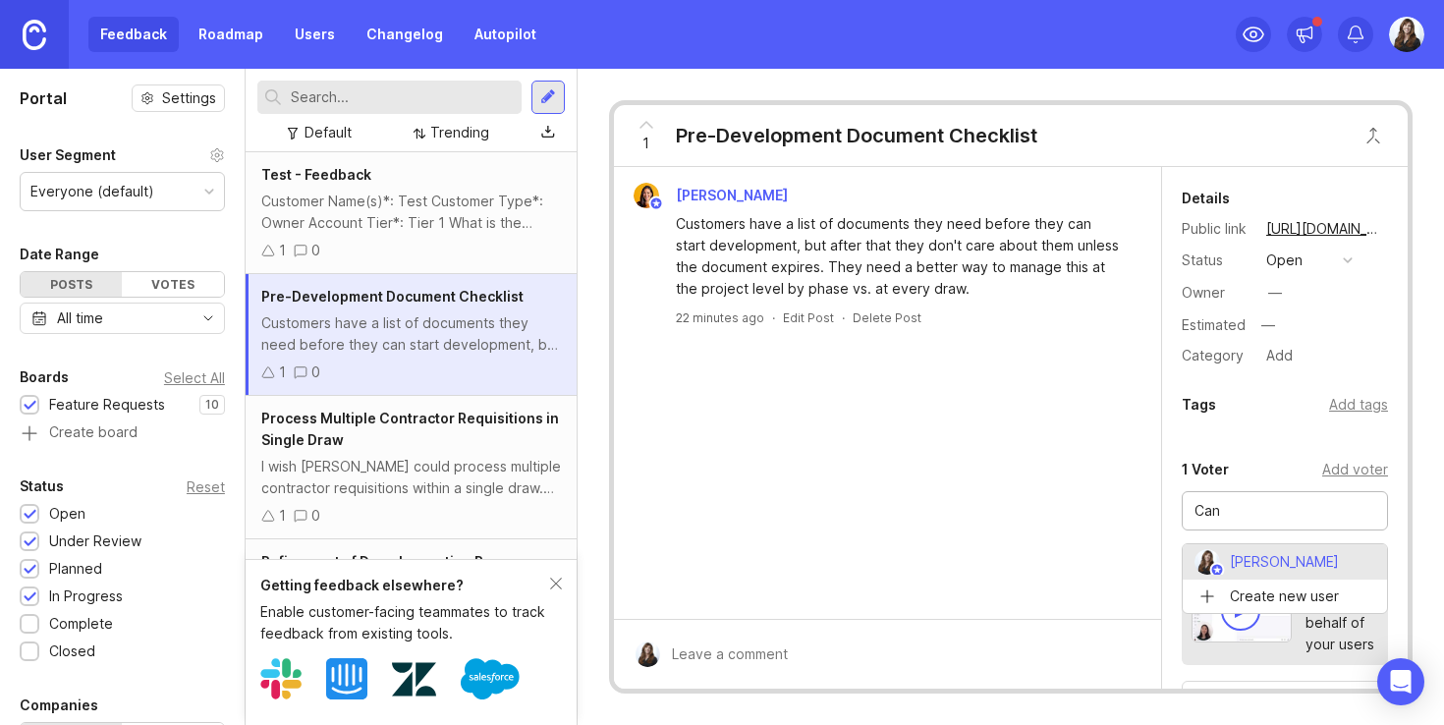
type input "[PERSON_NAME]"
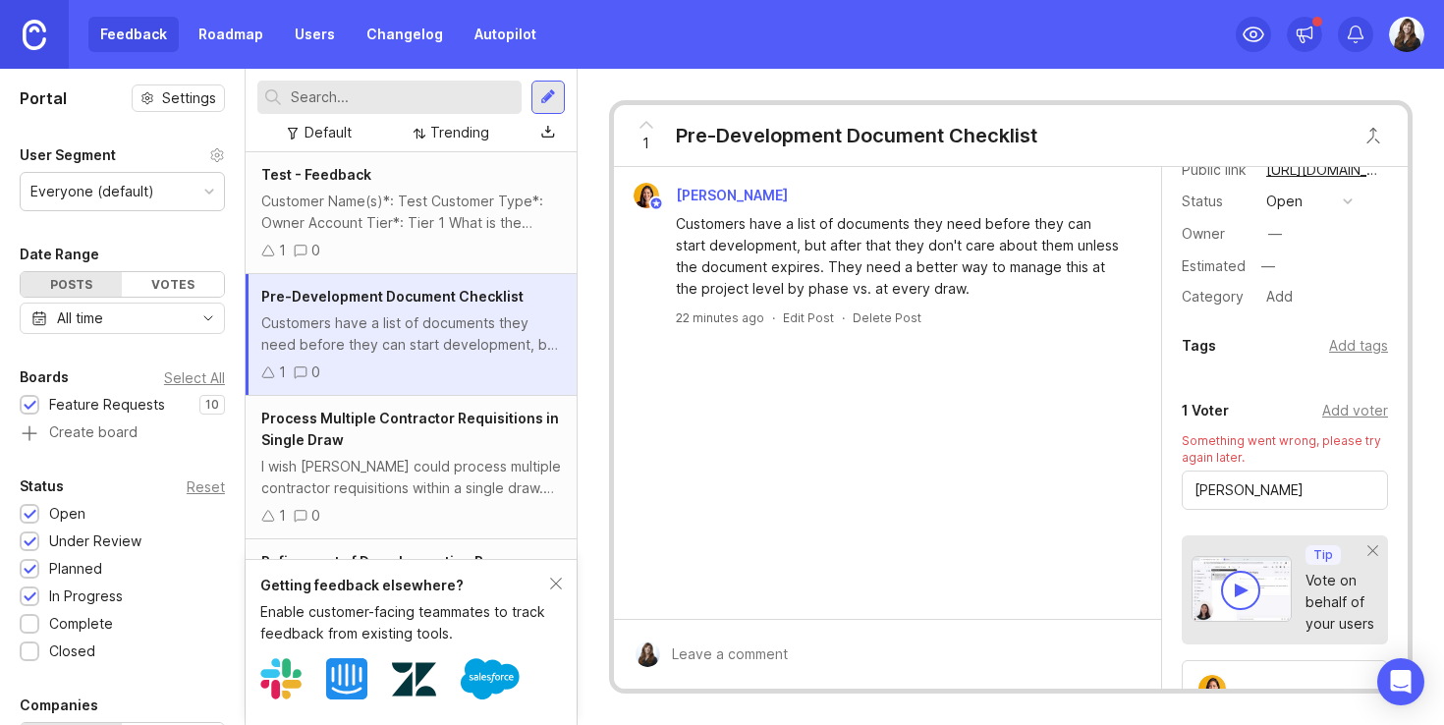
scroll to position [41, 0]
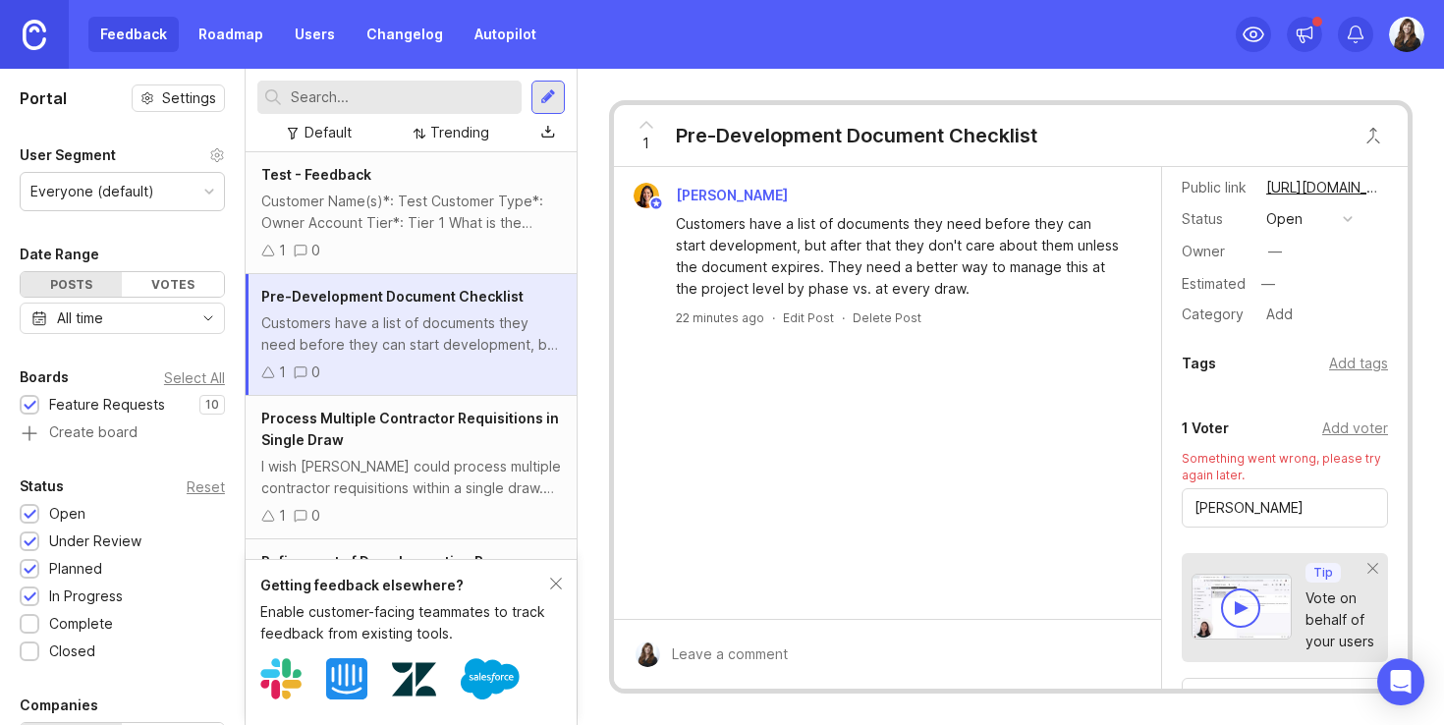
click at [1324, 504] on input "[PERSON_NAME]" at bounding box center [1284, 508] width 181 height 22
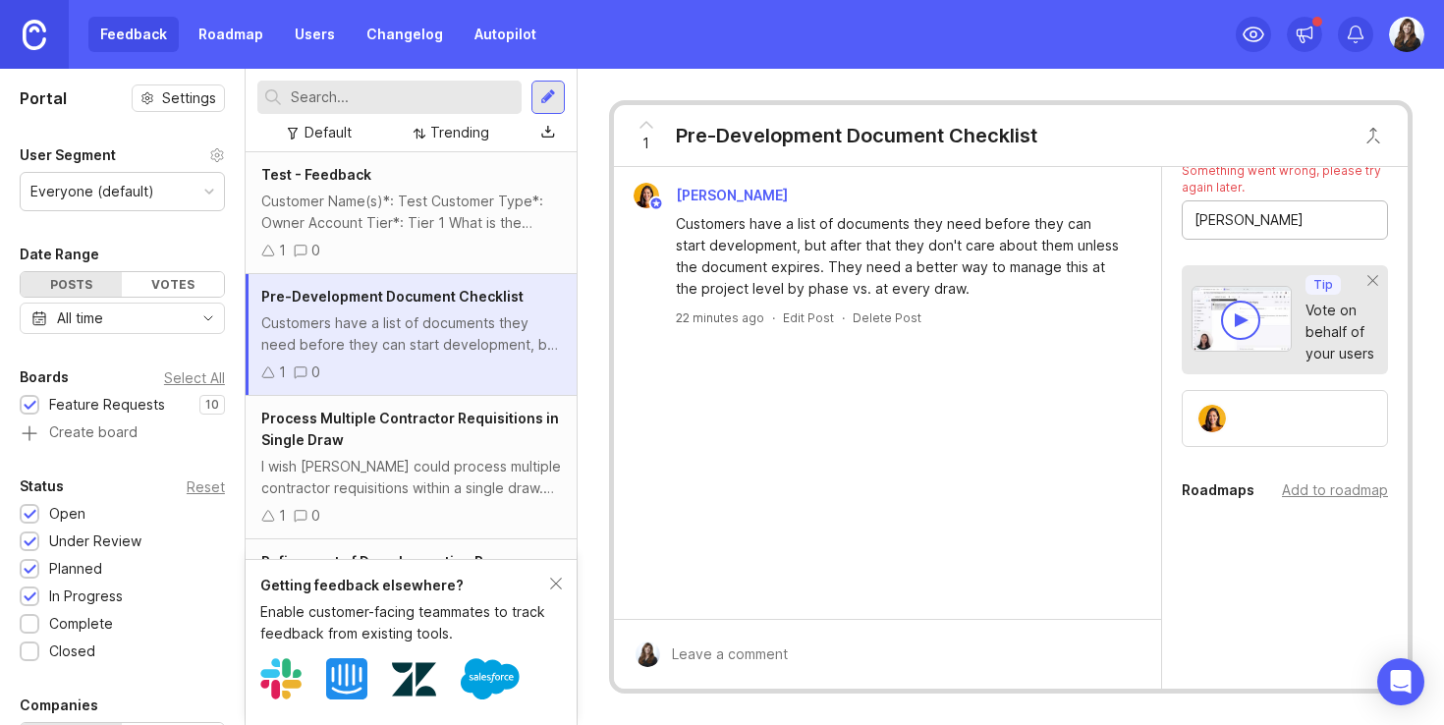
scroll to position [0, 0]
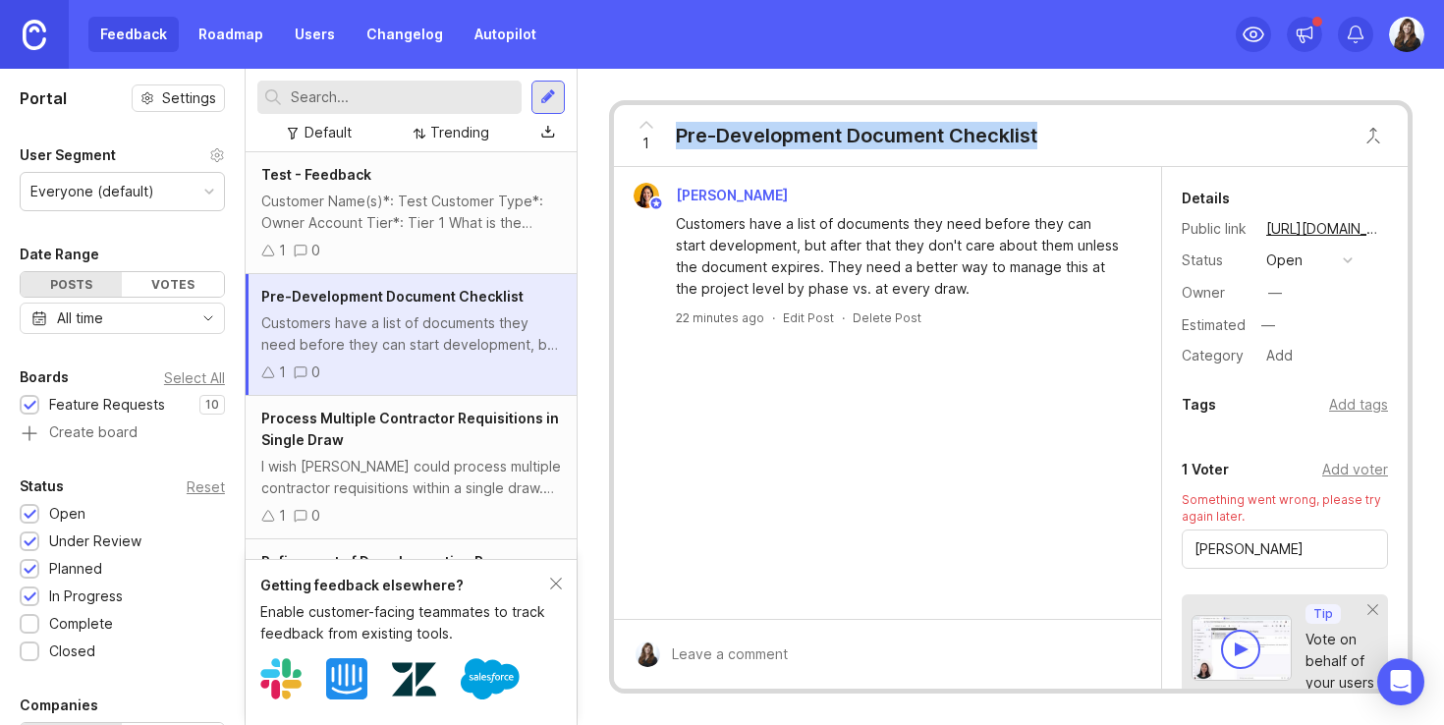
drag, startPoint x: 677, startPoint y: 133, endPoint x: 1077, endPoint y: 132, distance: 400.7
click at [1077, 132] on div "1 Pre-Development Document Checklist" at bounding box center [1011, 136] width 794 height 62
copy div "Pre-Development Document Checklist"
click at [1016, 379] on div "[PERSON_NAME] Customers have a list of documents they need before they can star…" at bounding box center [887, 393] width 547 height 452
click at [1411, 31] on img at bounding box center [1406, 34] width 35 height 35
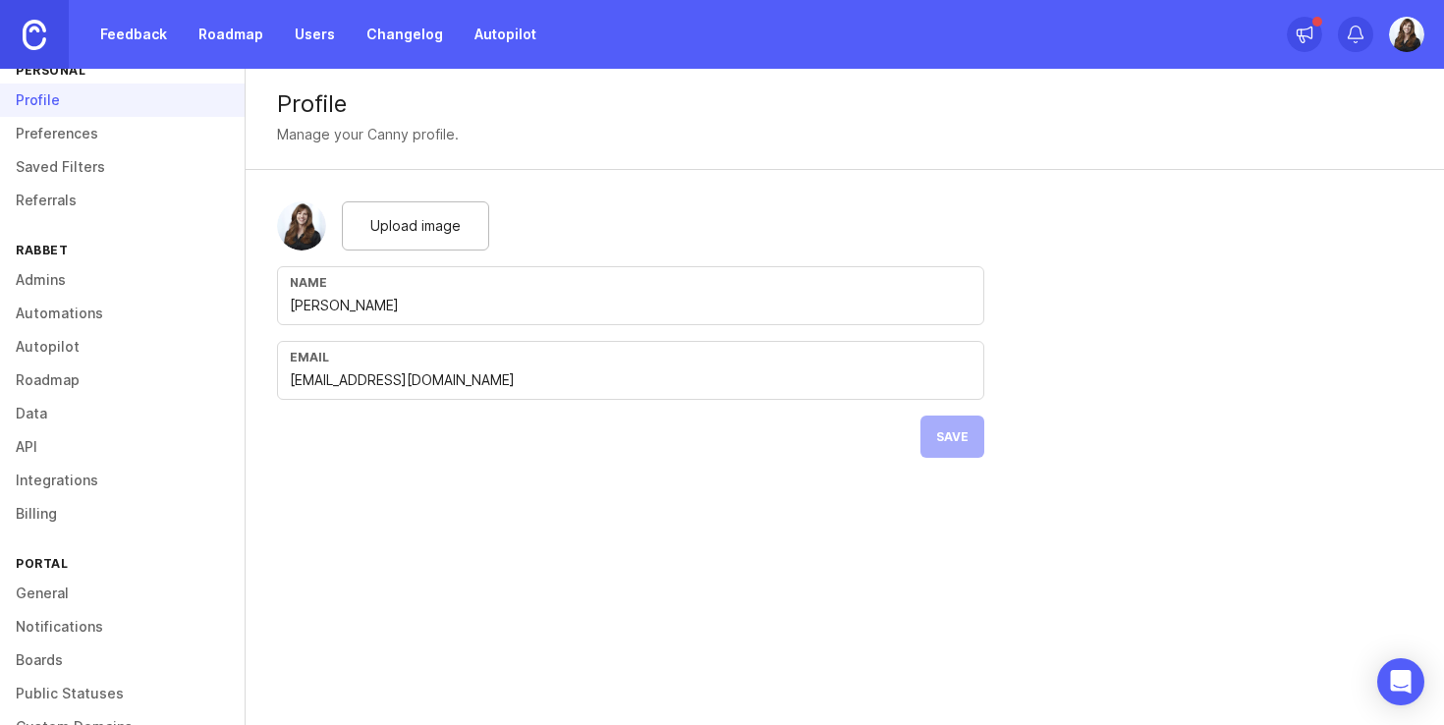
scroll to position [42, 0]
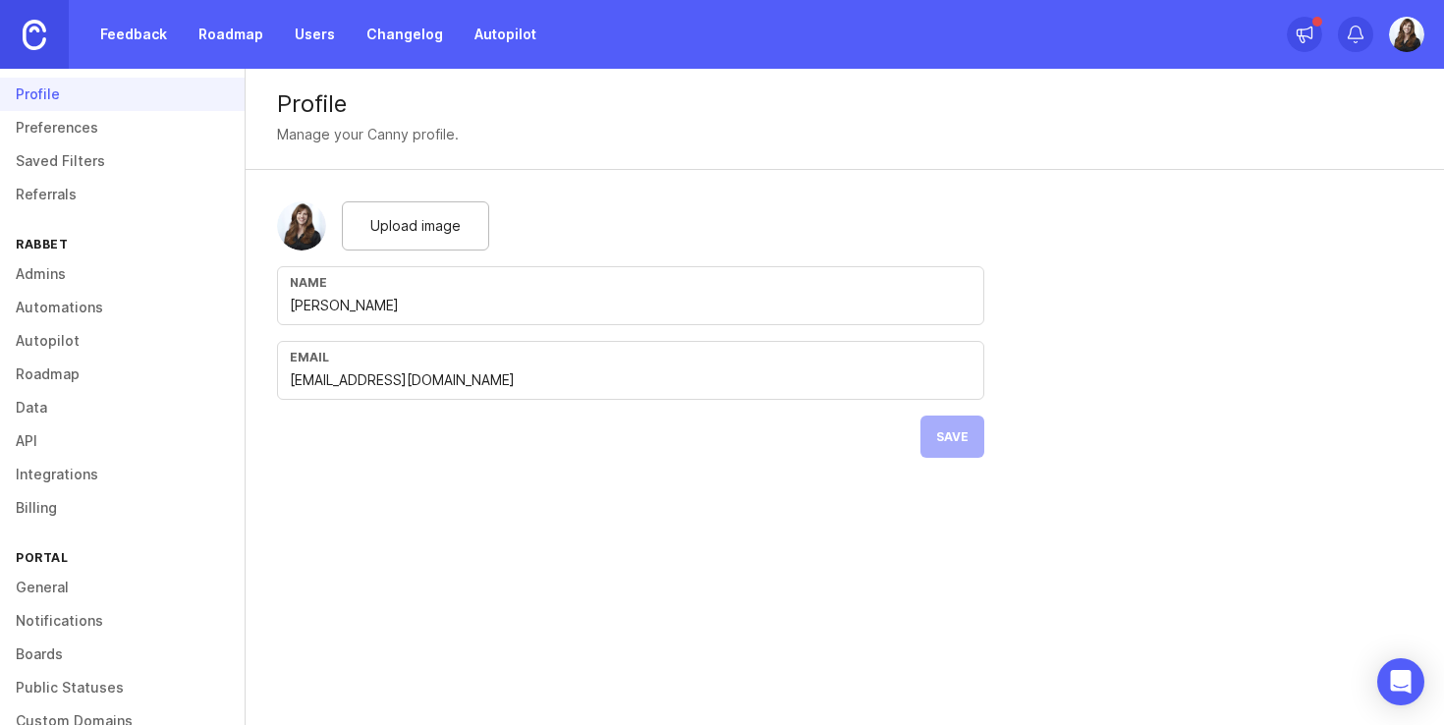
click at [63, 467] on link "Integrations" at bounding box center [122, 474] width 245 height 33
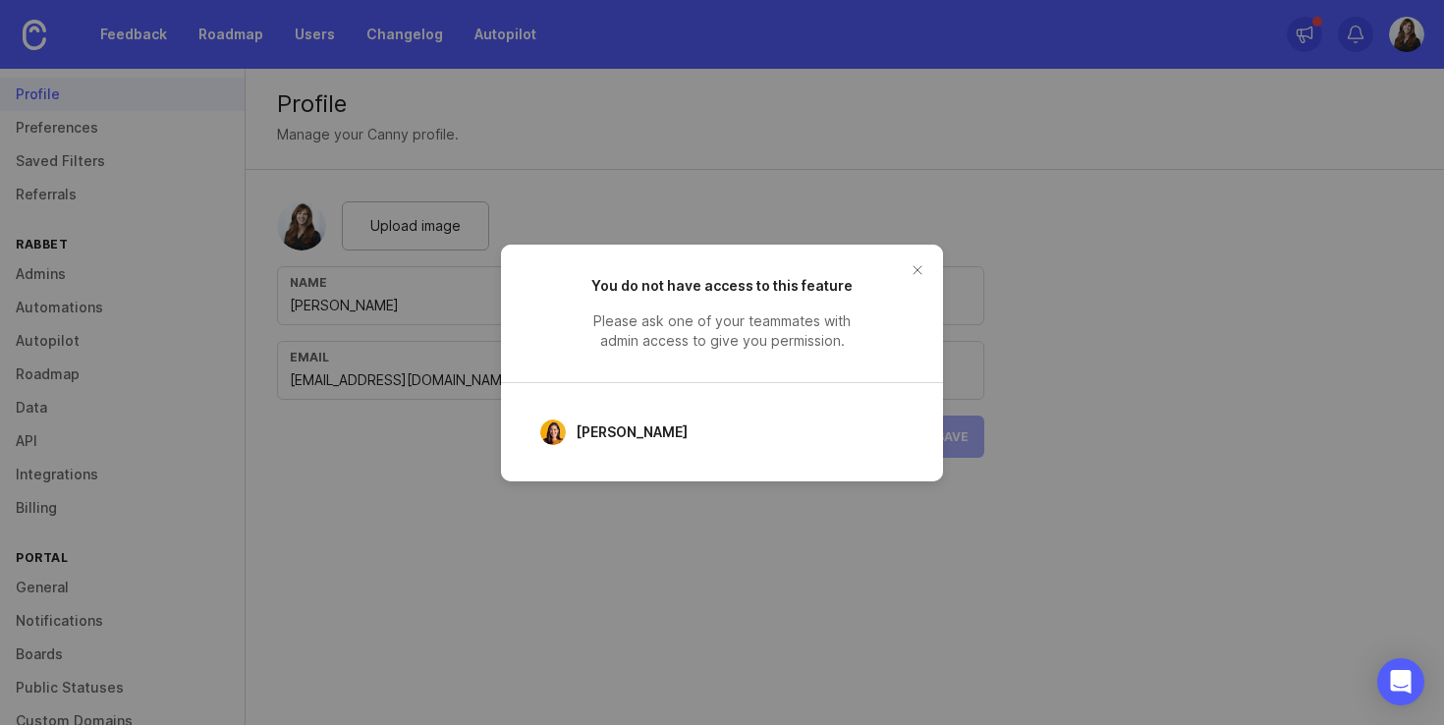
click at [915, 271] on button "close button" at bounding box center [917, 269] width 31 height 31
